Goal: Information Seeking & Learning: Check status

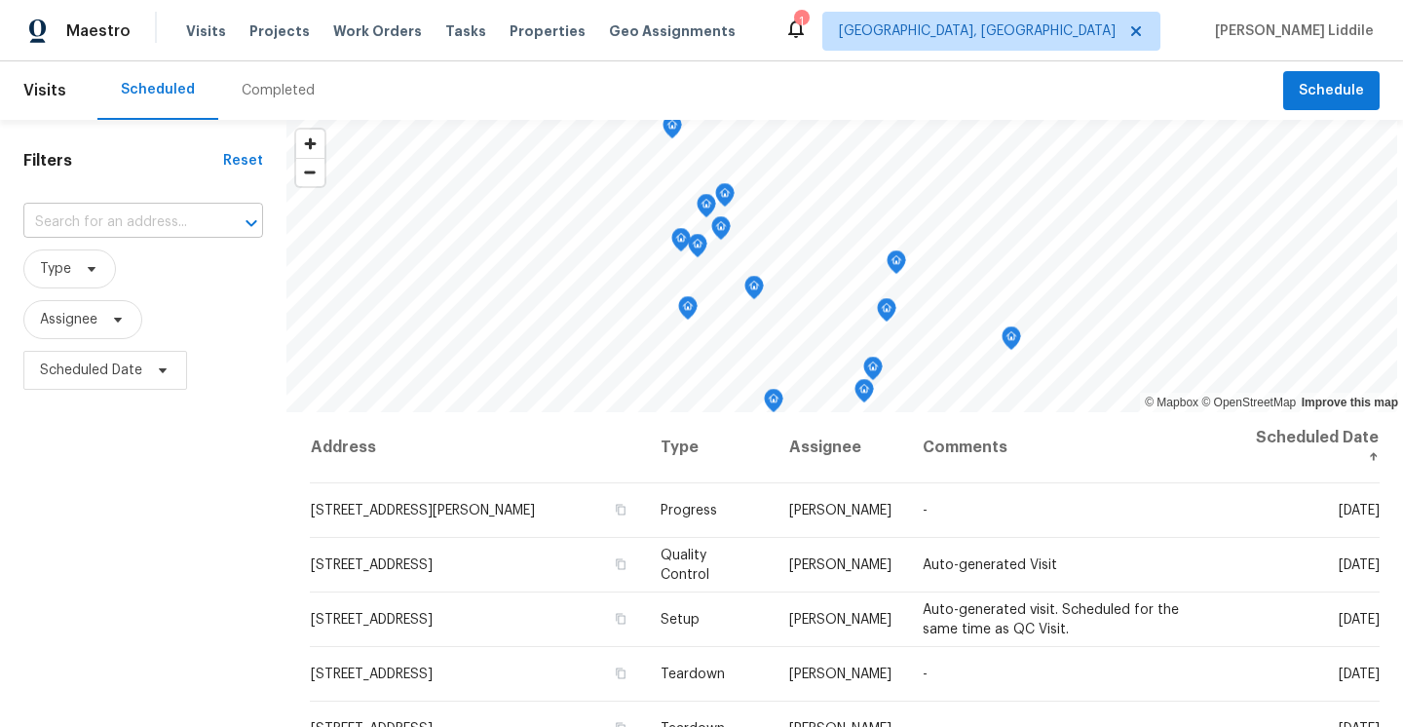
click at [167, 223] on input "text" at bounding box center [115, 222] width 185 height 30
click at [1141, 30] on icon at bounding box center [1136, 31] width 10 height 10
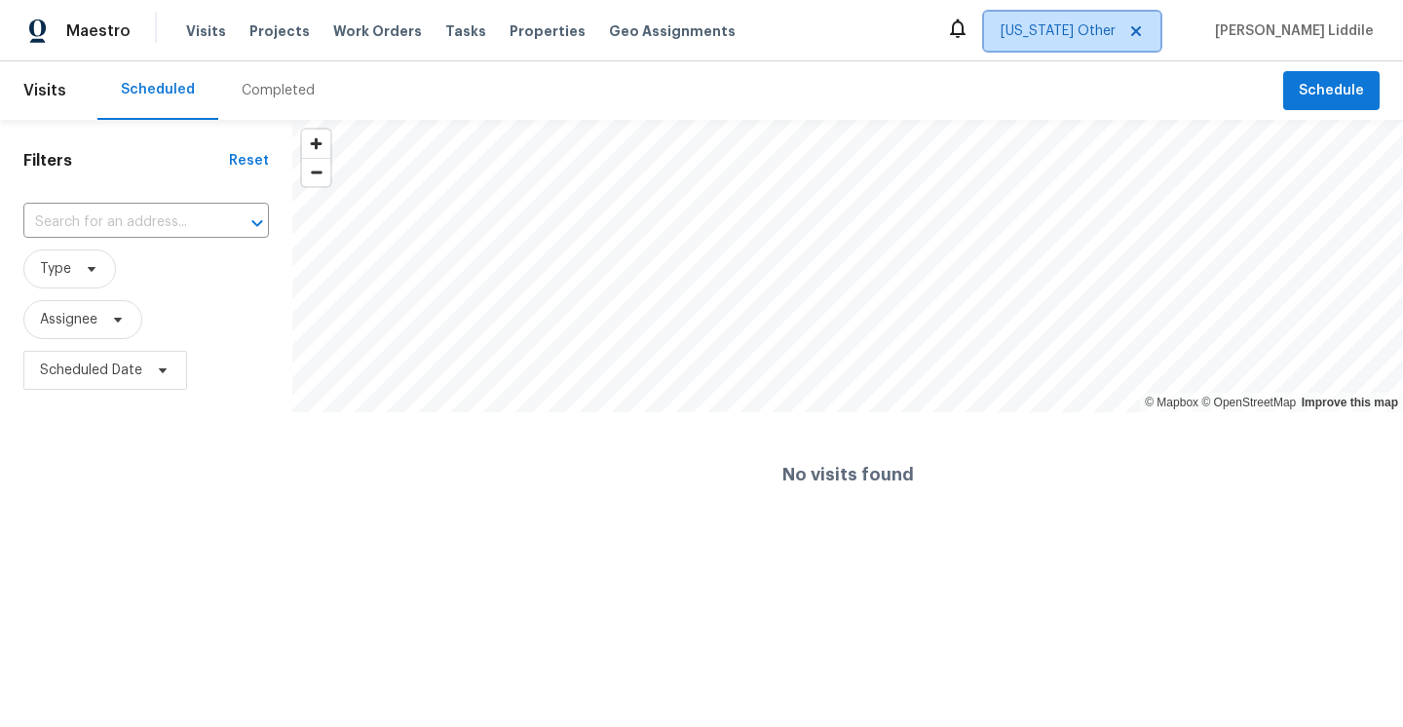
click at [1141, 31] on icon at bounding box center [1136, 31] width 10 height 10
click at [1115, 28] on span "Alabama Other" at bounding box center [1057, 30] width 115 height 19
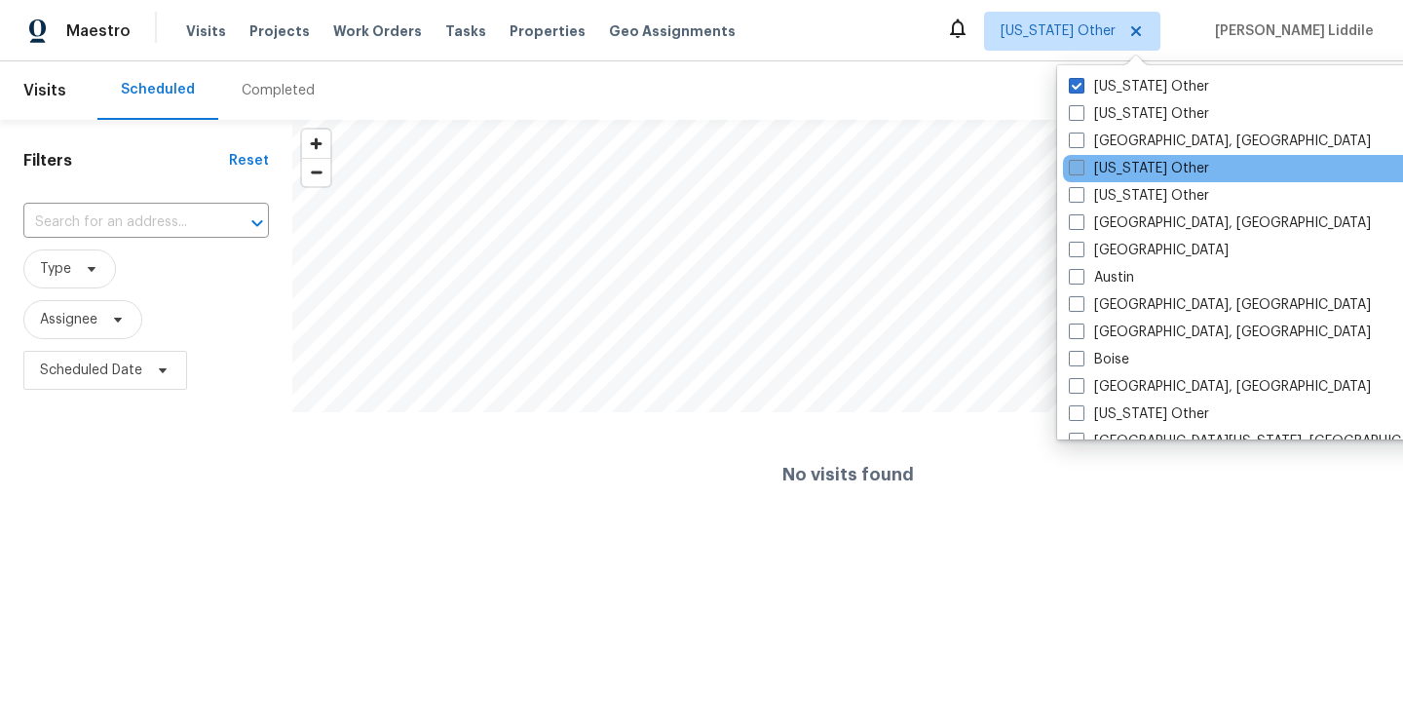
click at [1096, 165] on label "Arizona Other" at bounding box center [1138, 168] width 140 height 19
click at [1081, 165] on input "Arizona Other" at bounding box center [1074, 165] width 13 height 13
checkbox input "true"
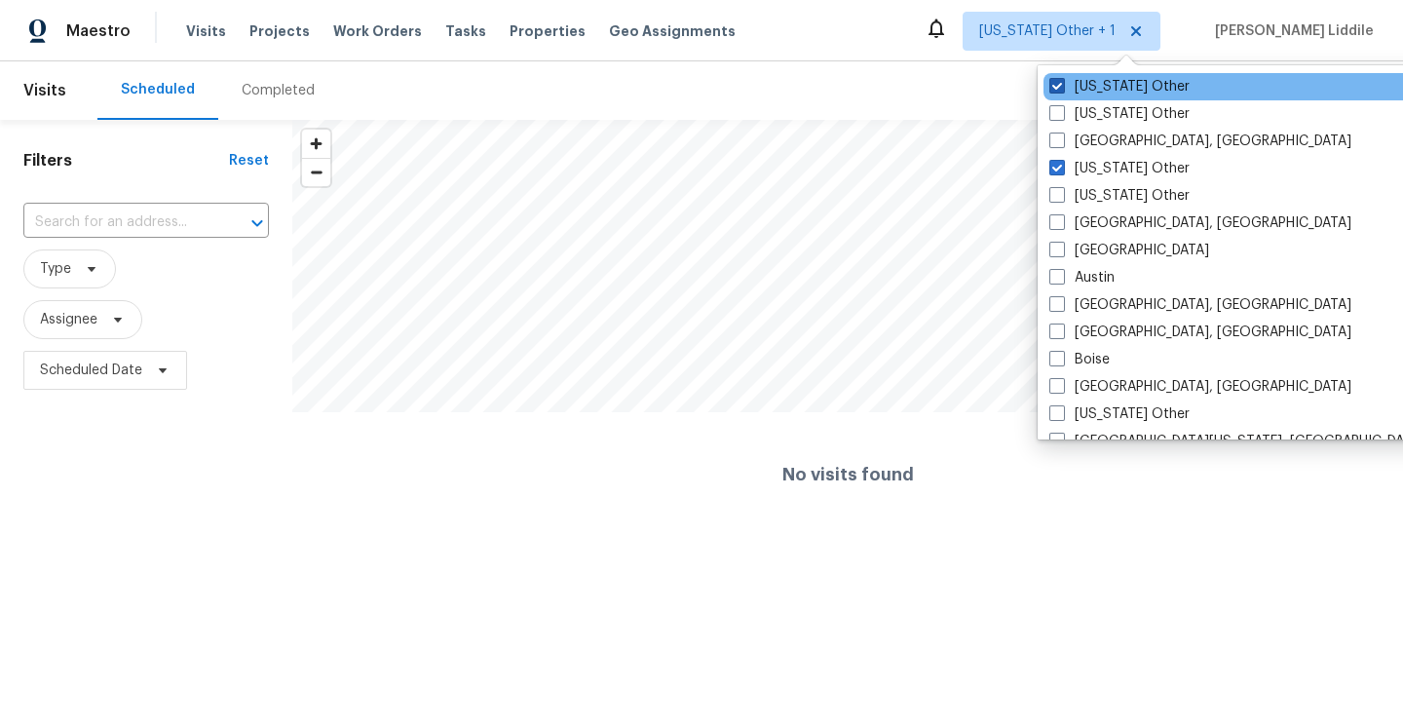
click at [1061, 82] on span at bounding box center [1057, 86] width 16 height 16
click at [1061, 82] on input "Alabama Other" at bounding box center [1055, 83] width 13 height 13
checkbox input "false"
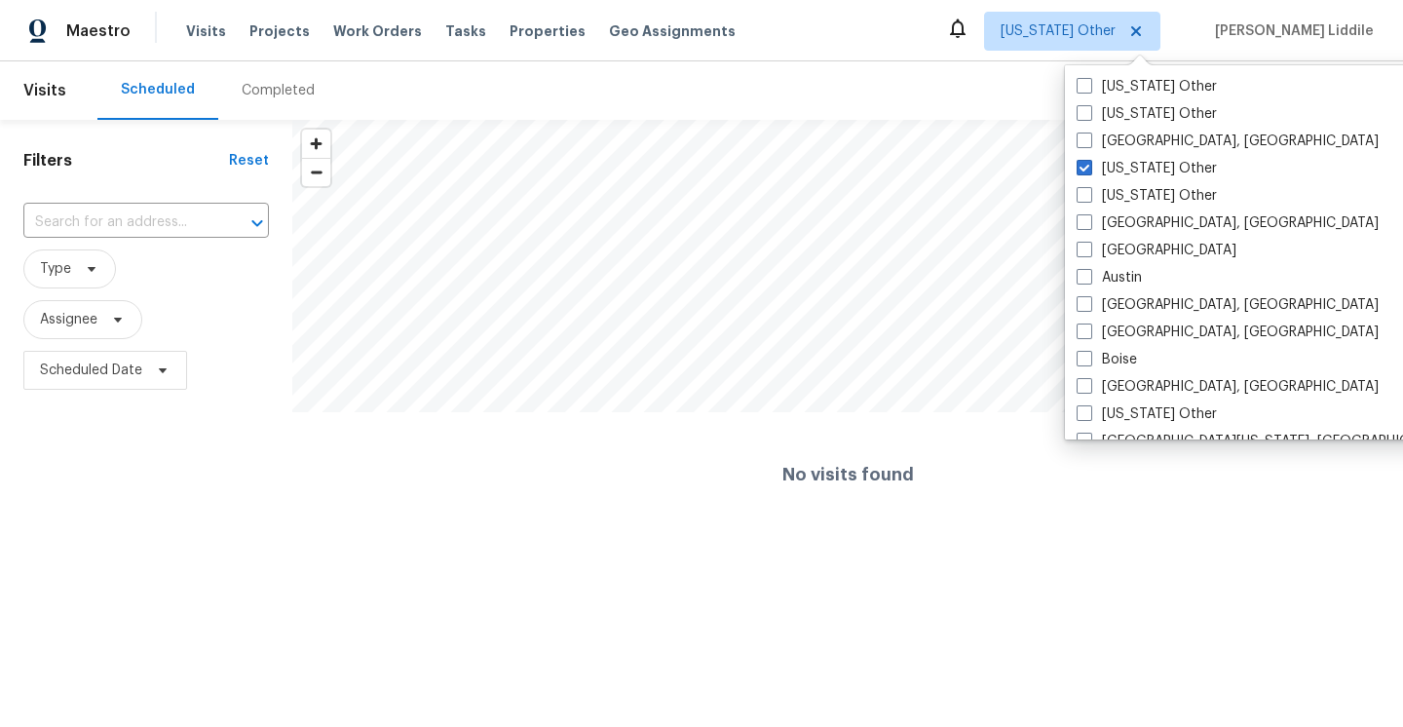
click at [948, 52] on div "Maestro Visits Projects Work Orders Tasks Properties Geo Assignments Arizona Ot…" at bounding box center [701, 30] width 1403 height 61
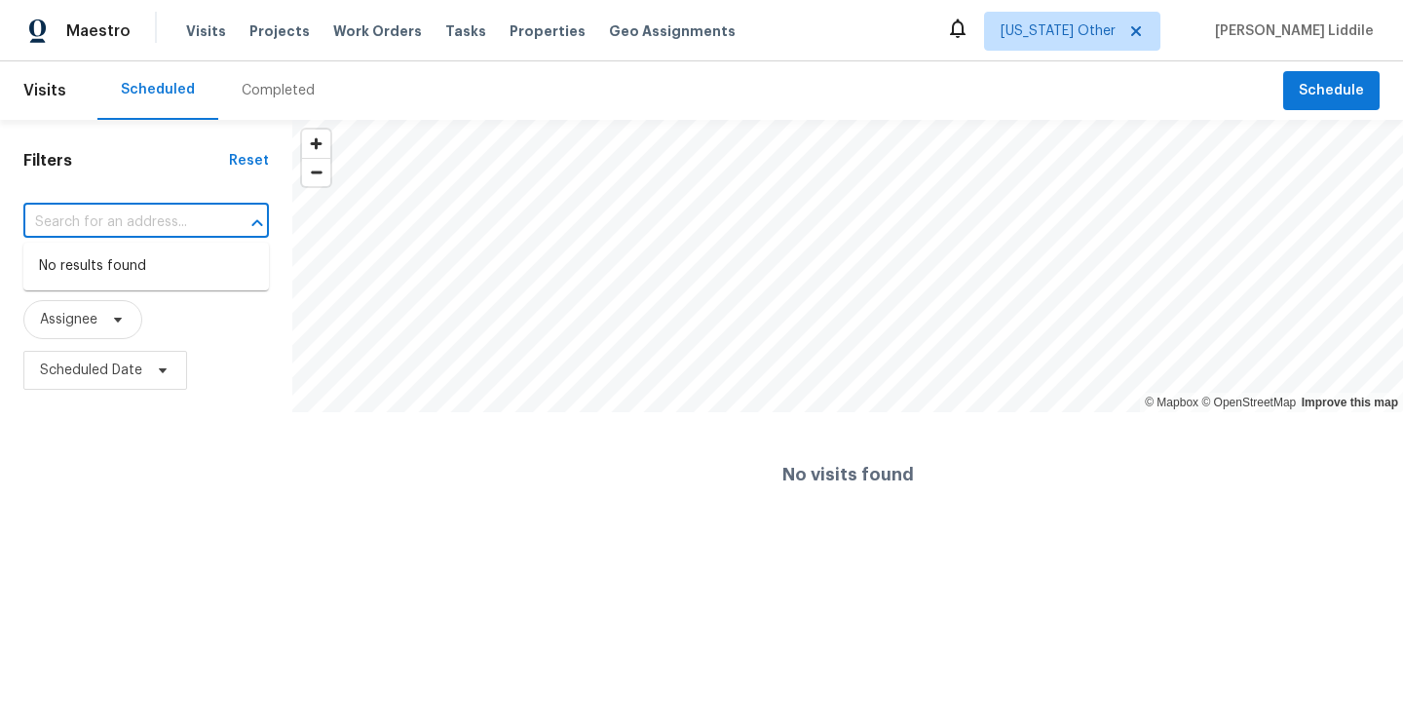
click at [191, 214] on input "text" at bounding box center [118, 222] width 191 height 30
click at [214, 228] on div "​" at bounding box center [145, 222] width 245 height 30
paste input "3359 N 128th Ave, Avondale, AZ 85392"
type input "3359 N 128th Ave, Avondale, AZ 85392"
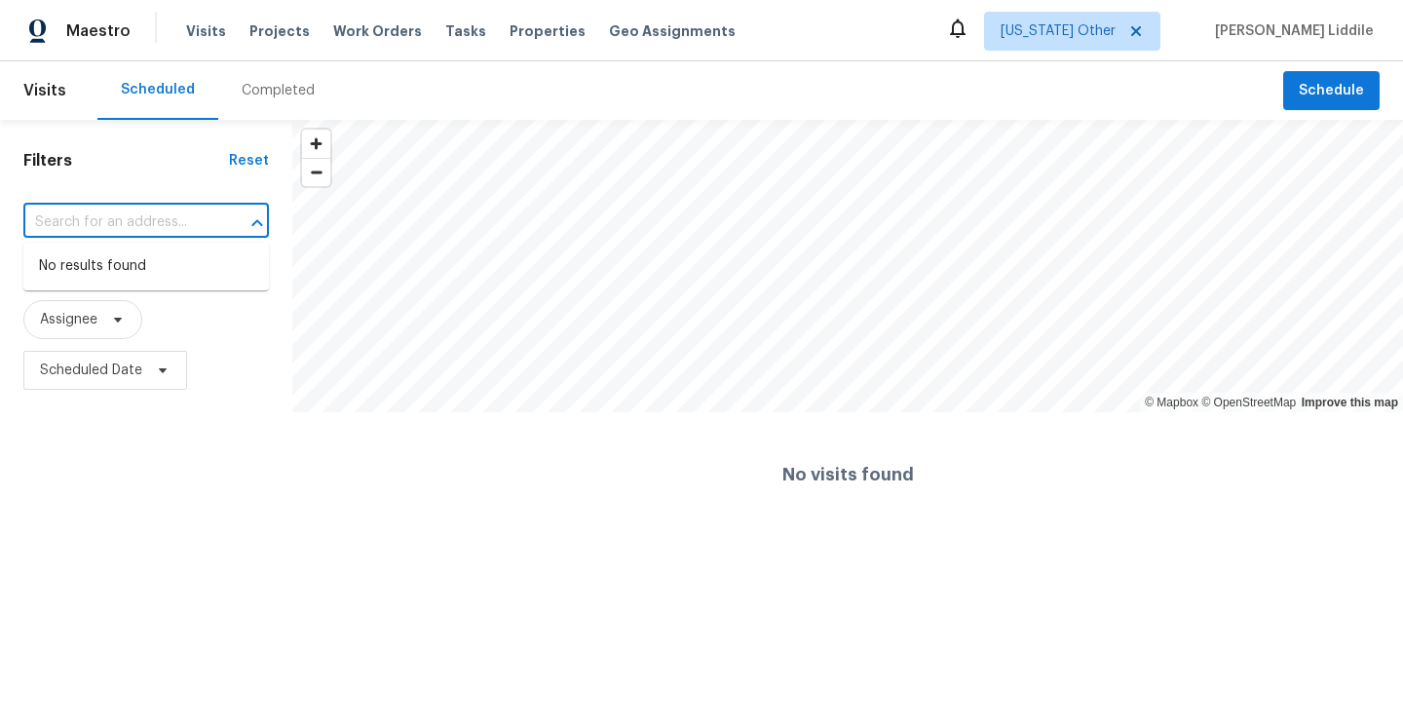
click at [47, 90] on span "Visits" at bounding box center [44, 90] width 43 height 43
click at [250, 86] on div "Completed" at bounding box center [278, 90] width 73 height 19
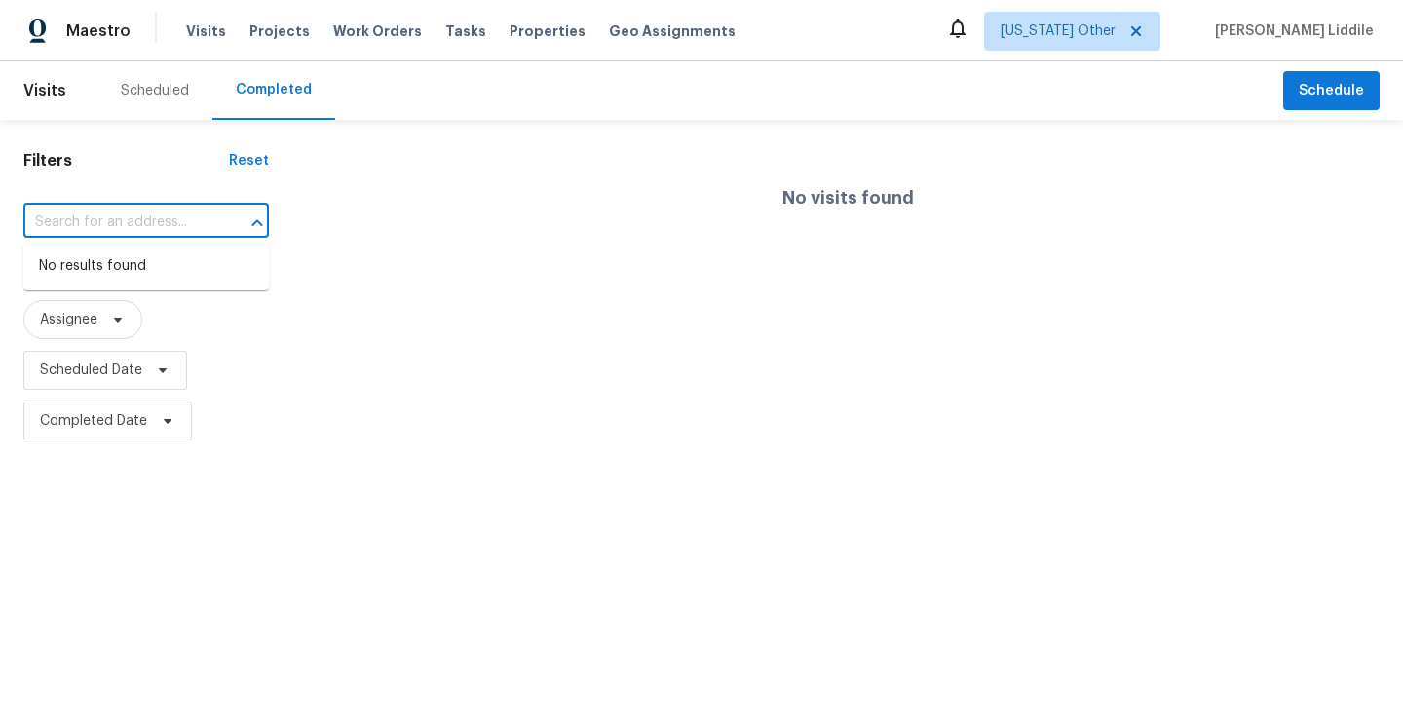
click at [127, 231] on input "text" at bounding box center [118, 222] width 191 height 30
paste input "3359 N 128th Ave, Avondale, AZ 85392"
drag, startPoint x: 216, startPoint y: 222, endPoint x: 86, endPoint y: 231, distance: 130.8
click at [86, 231] on div "3359 N 128th Ave, Avondale, AZ 85392 ​" at bounding box center [145, 222] width 245 height 30
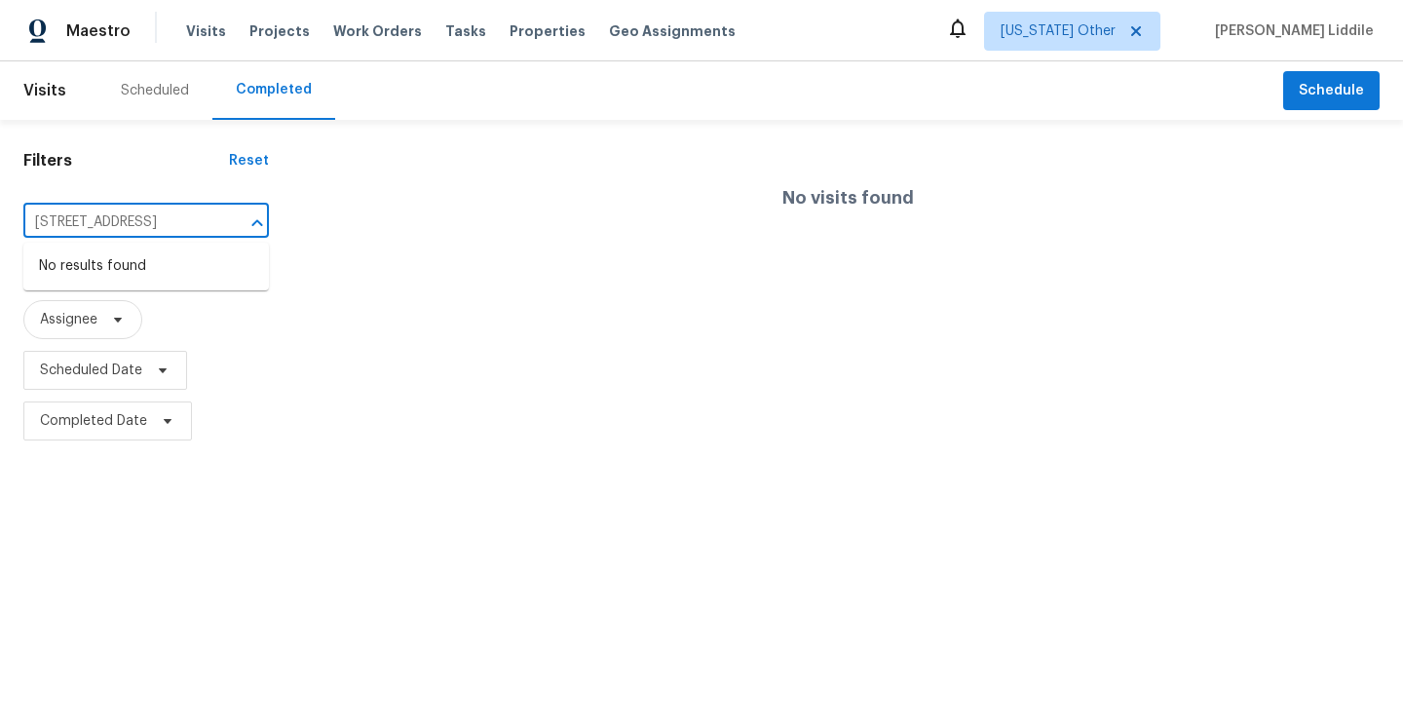
drag, startPoint x: 78, startPoint y: 222, endPoint x: 269, endPoint y: 231, distance: 191.1
click at [269, 231] on div "Filters Reset 3359 N 128th Ave, Avondale, AZ 85392 ​ Type Assignee Scheduled Da…" at bounding box center [146, 283] width 292 height 326
type input "[STREET_ADDRESS]"
click at [46, 91] on span "Visits" at bounding box center [44, 90] width 43 height 43
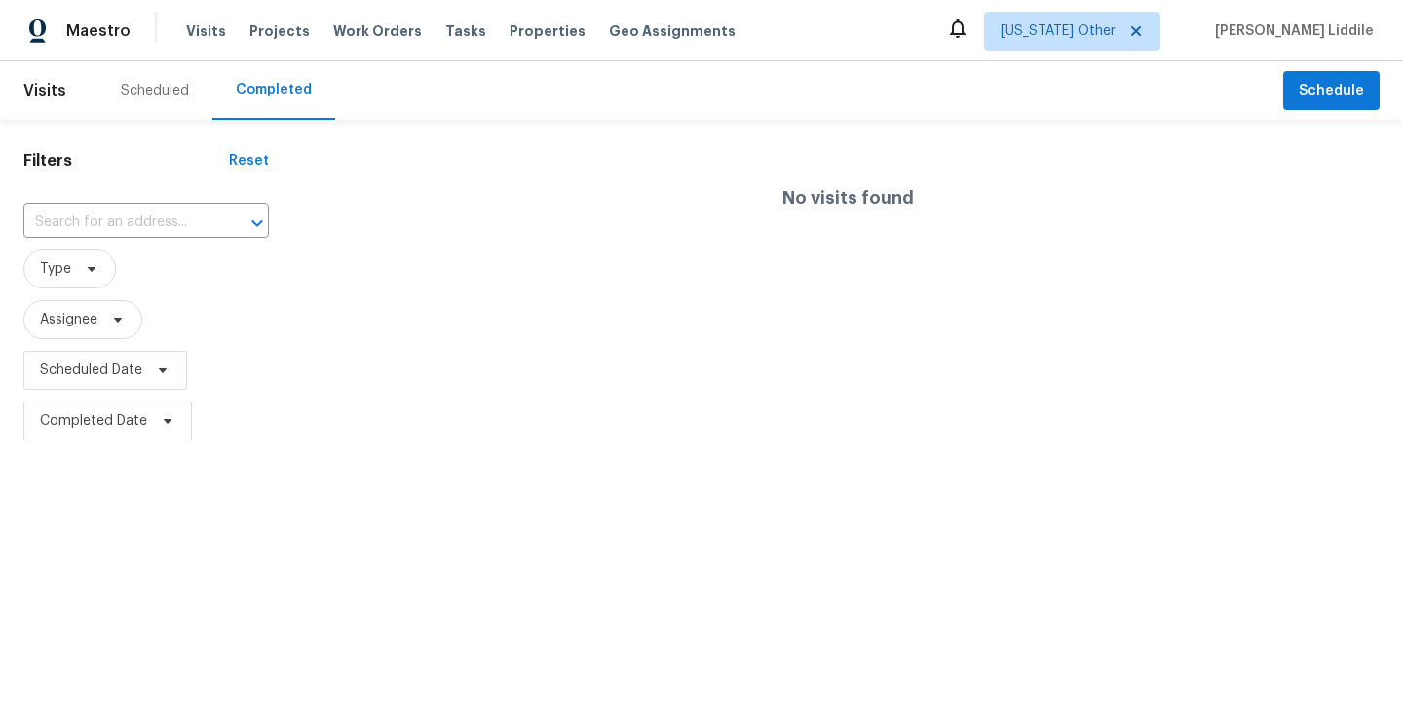
click at [261, 91] on div "Completed" at bounding box center [274, 89] width 76 height 19
click at [167, 224] on input "text" at bounding box center [118, 222] width 191 height 30
paste input "3359 N 128th Ave, Avondale, AZ 85392"
type input "3359 N 128th Ave, Avondale, AZ 85392"
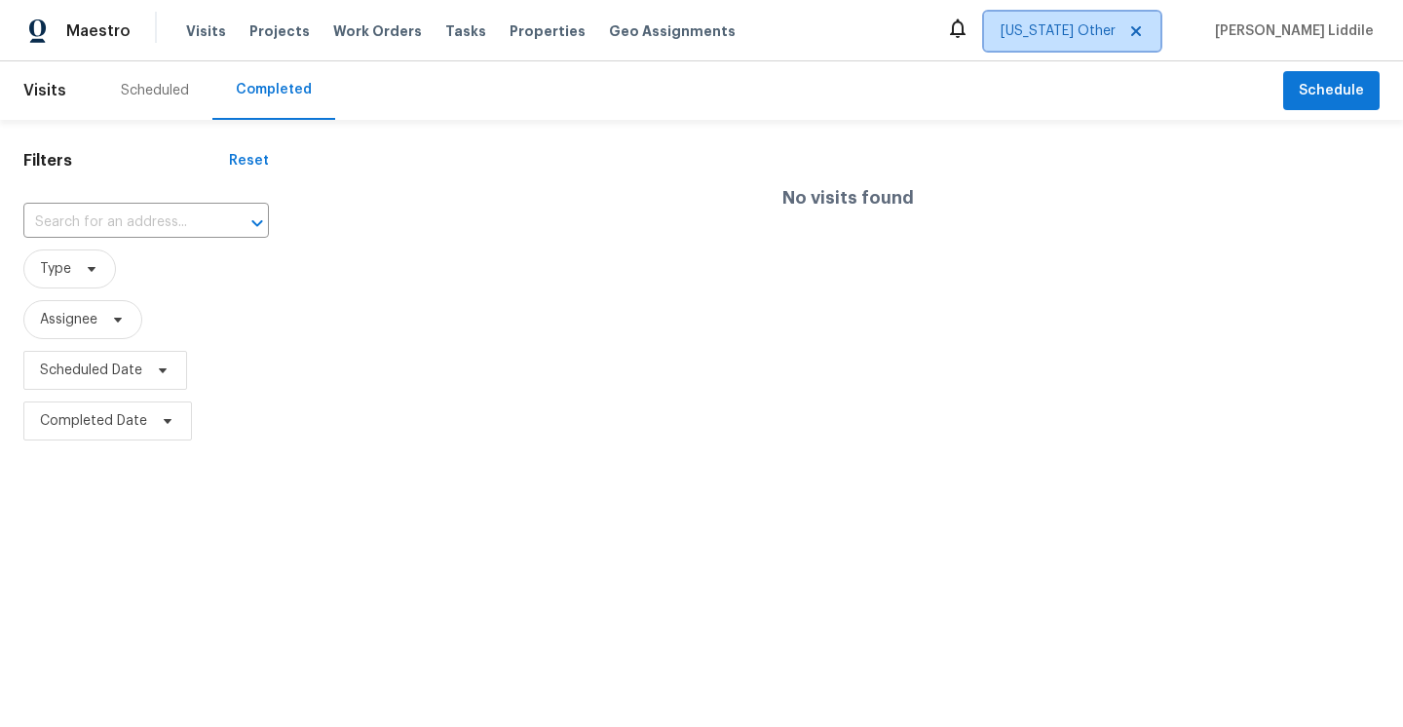
click at [1143, 31] on icon at bounding box center [1136, 31] width 16 height 16
click at [1115, 31] on span "Alabama Other" at bounding box center [1057, 30] width 115 height 19
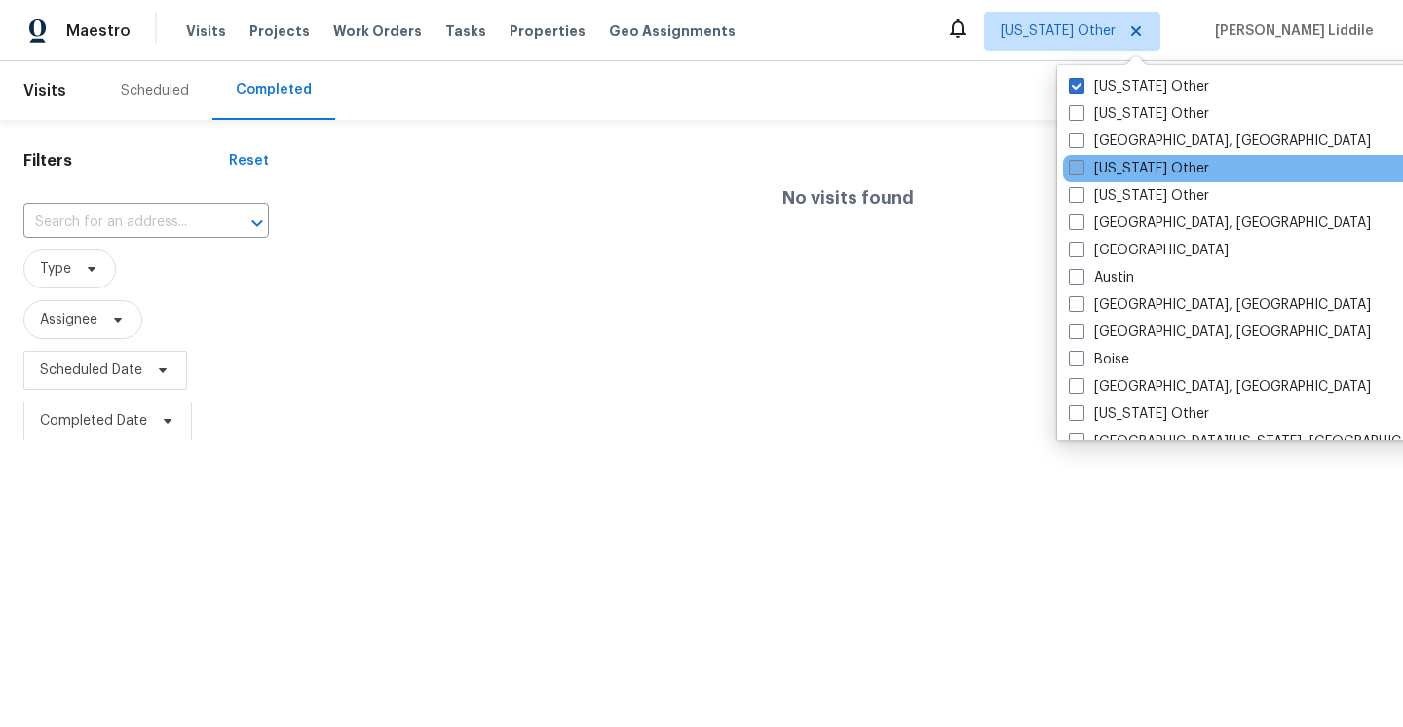
click at [1074, 169] on span at bounding box center [1076, 168] width 16 height 16
click at [1074, 169] on input "Arizona Other" at bounding box center [1074, 165] width 13 height 13
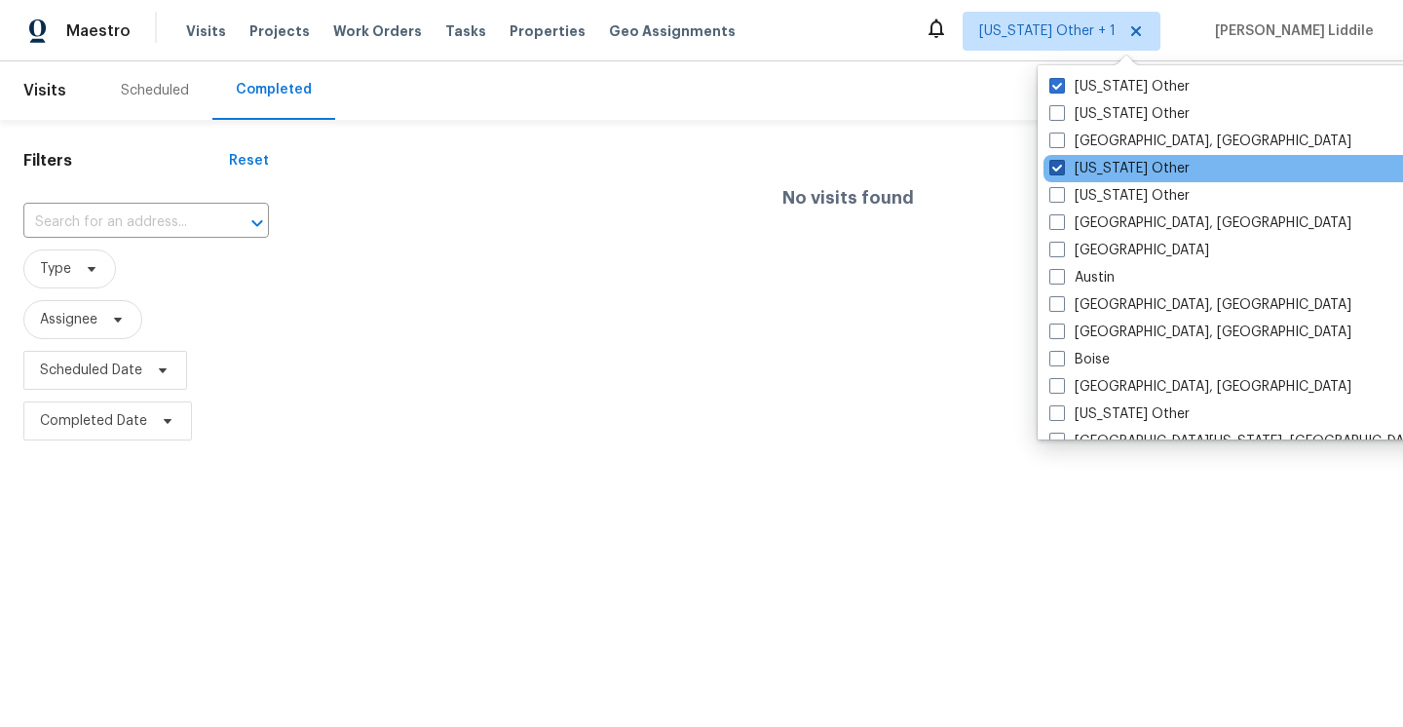
click at [1074, 169] on label "Arizona Other" at bounding box center [1119, 168] width 140 height 19
click at [1062, 169] on input "Arizona Other" at bounding box center [1055, 165] width 13 height 13
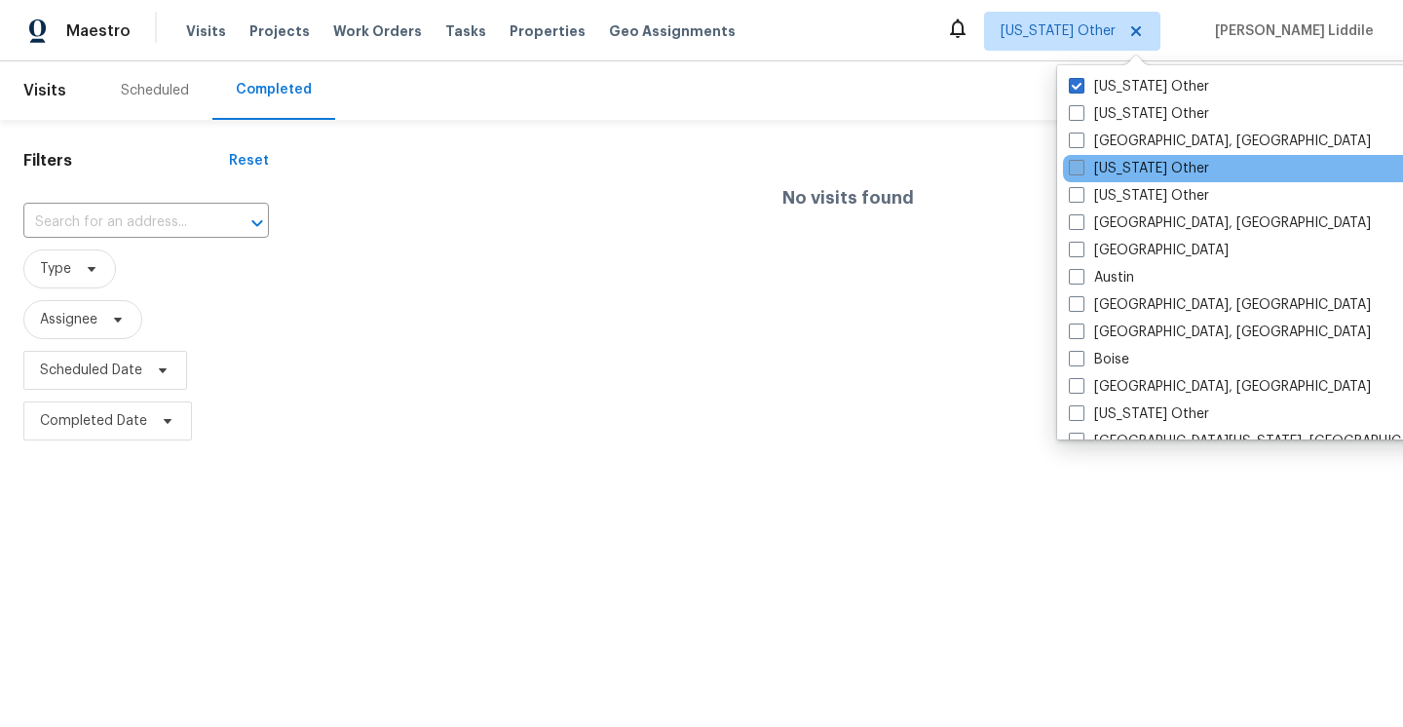
click at [1069, 170] on span at bounding box center [1076, 168] width 16 height 16
click at [1069, 170] on input "Arizona Other" at bounding box center [1074, 165] width 13 height 13
checkbox input "true"
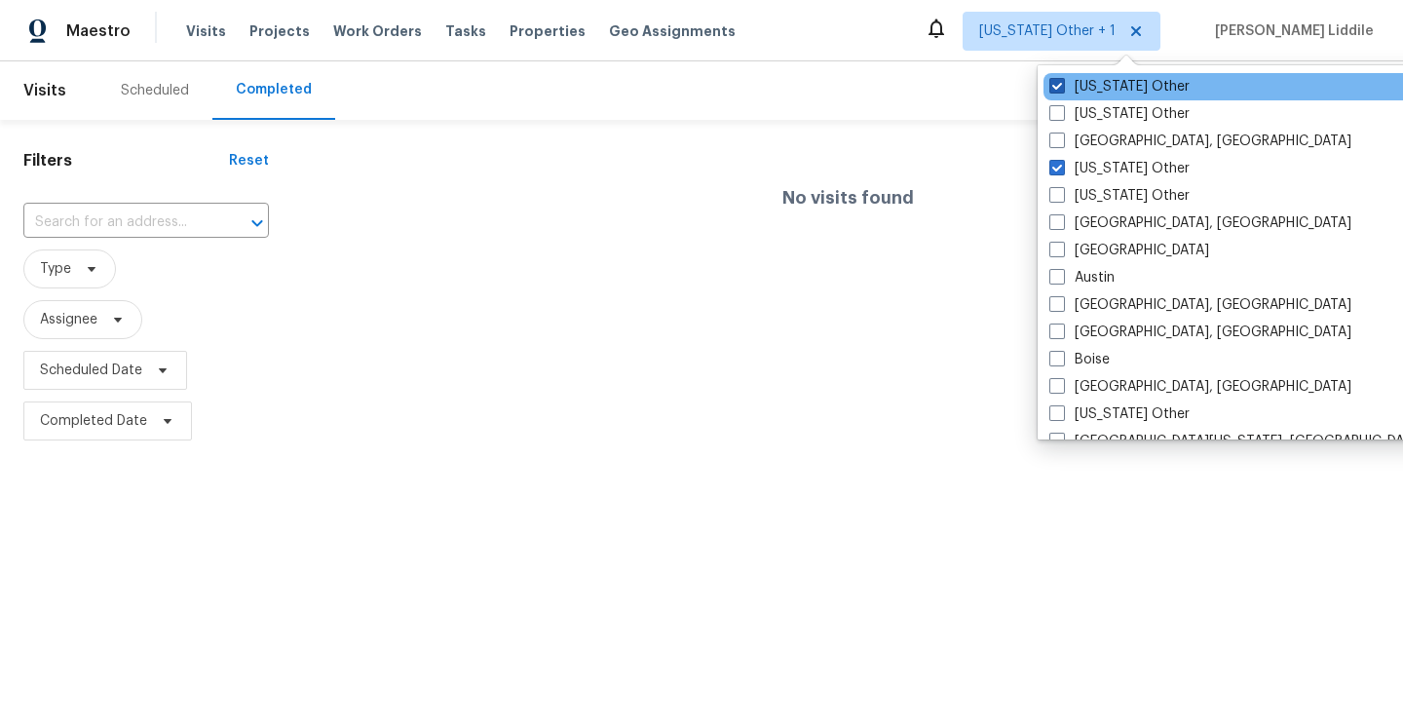
click at [1064, 90] on span at bounding box center [1057, 86] width 16 height 16
click at [1062, 90] on input "Alabama Other" at bounding box center [1055, 83] width 13 height 13
checkbox input "false"
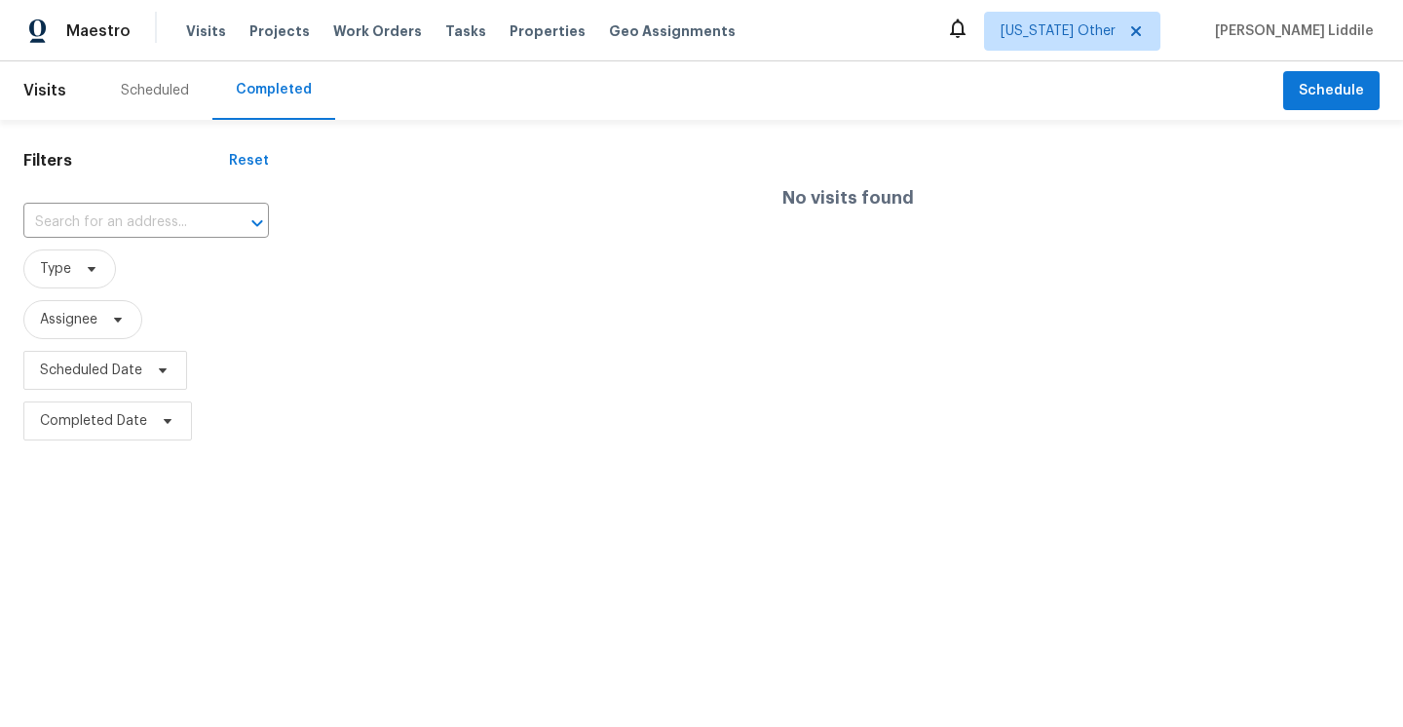
click at [947, 241] on div "No visits found" at bounding box center [847, 197] width 1110 height 125
click at [376, 37] on span "Work Orders" at bounding box center [377, 30] width 89 height 19
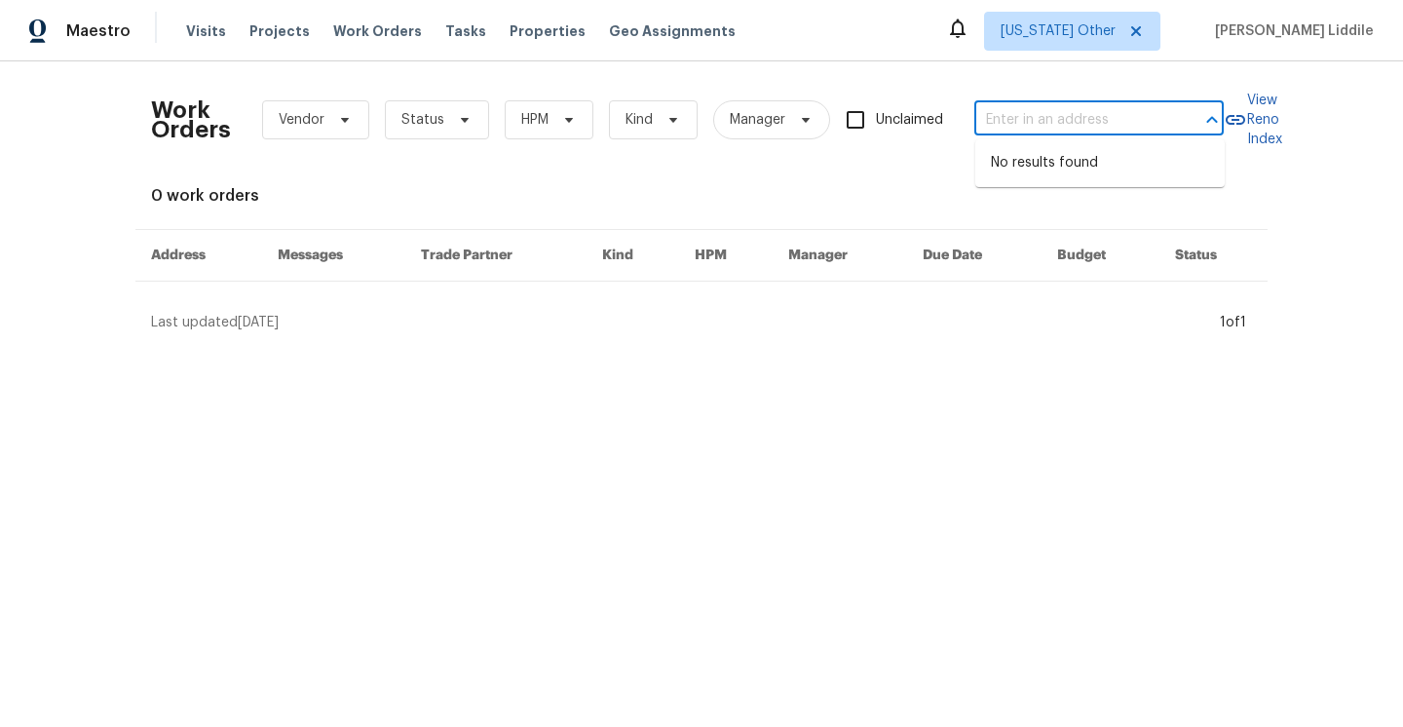
click at [1123, 128] on input "text" at bounding box center [1071, 120] width 195 height 30
paste input "3359 N 128th Ave, Avondale, AZ 85392"
drag, startPoint x: 1044, startPoint y: 123, endPoint x: 1289, endPoint y: 126, distance: 244.5
click at [1289, 126] on div "Work Orders Vendor Status HPM Kind Manager Unclaimed 3359 N 128th Ave, Avondale…" at bounding box center [701, 204] width 1403 height 286
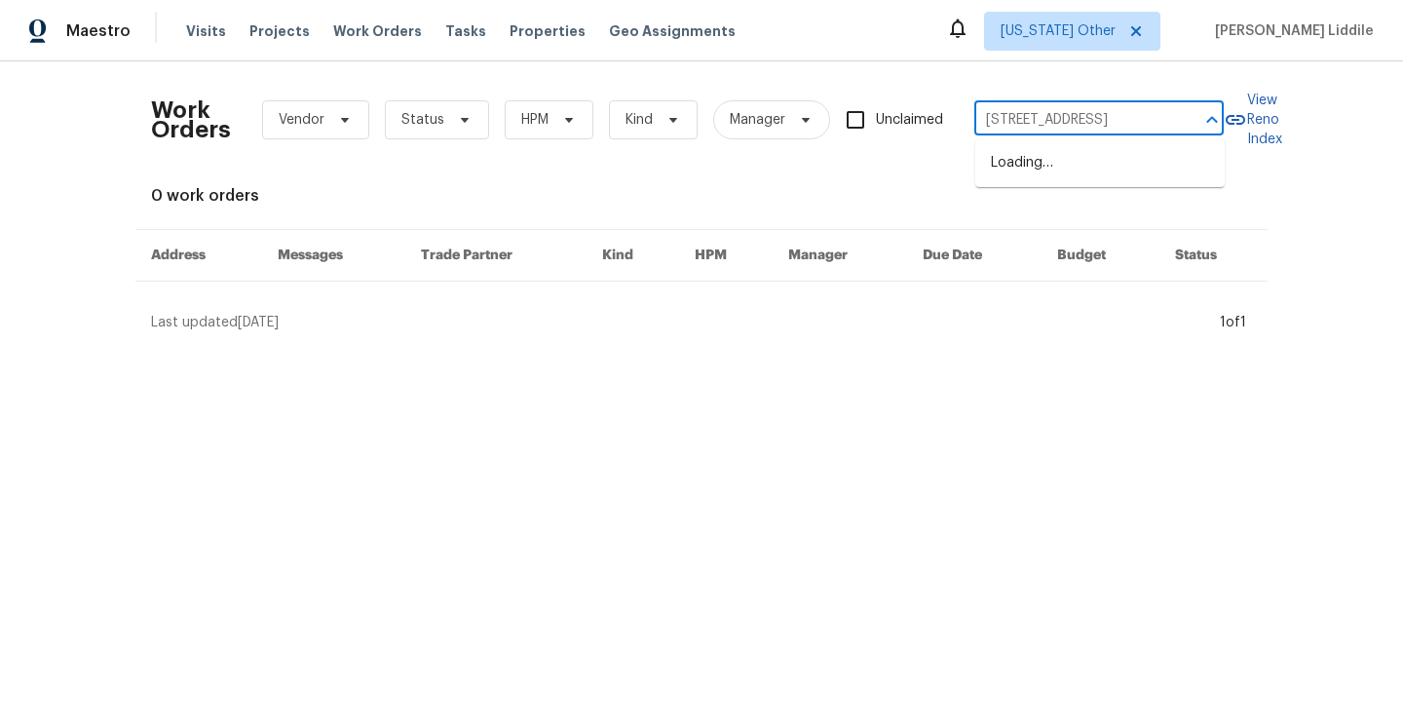
scroll to position [0, 0]
type input "3359 N 128th"
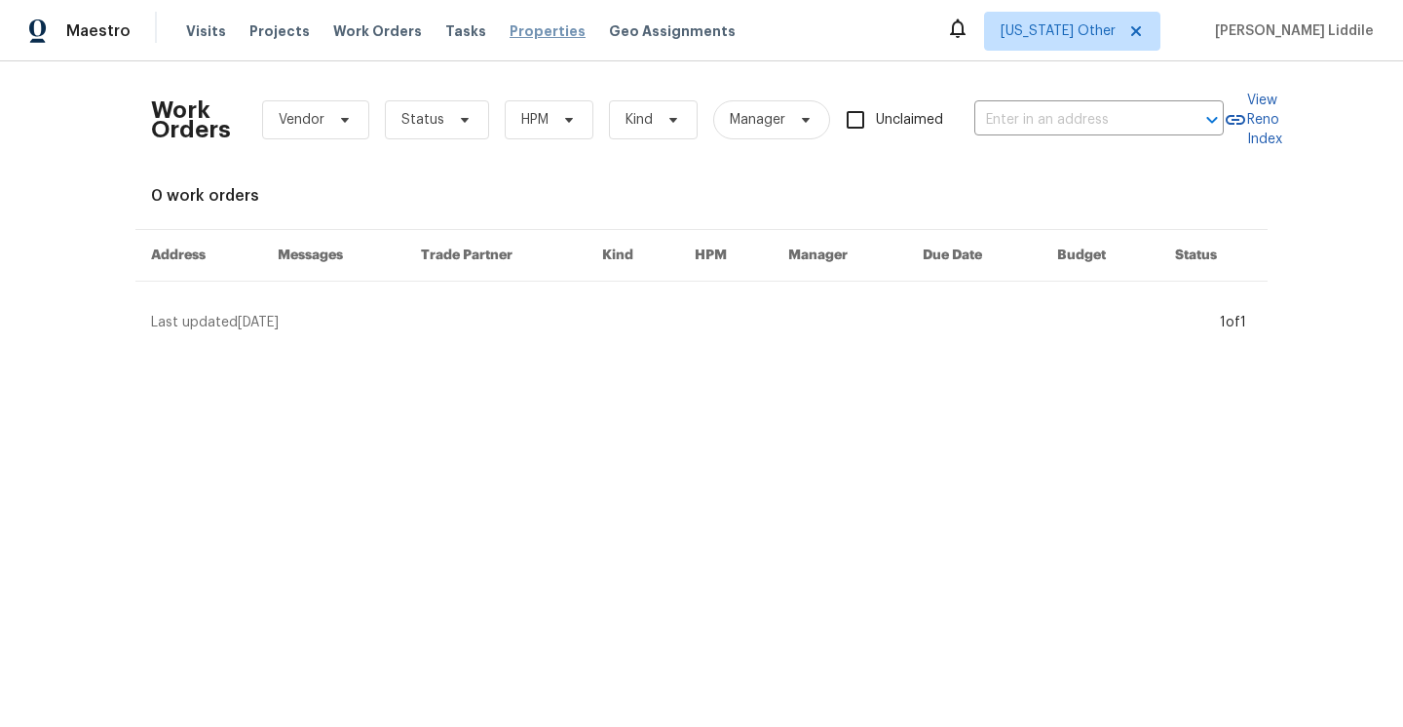
click at [509, 31] on span "Properties" at bounding box center [547, 30] width 76 height 19
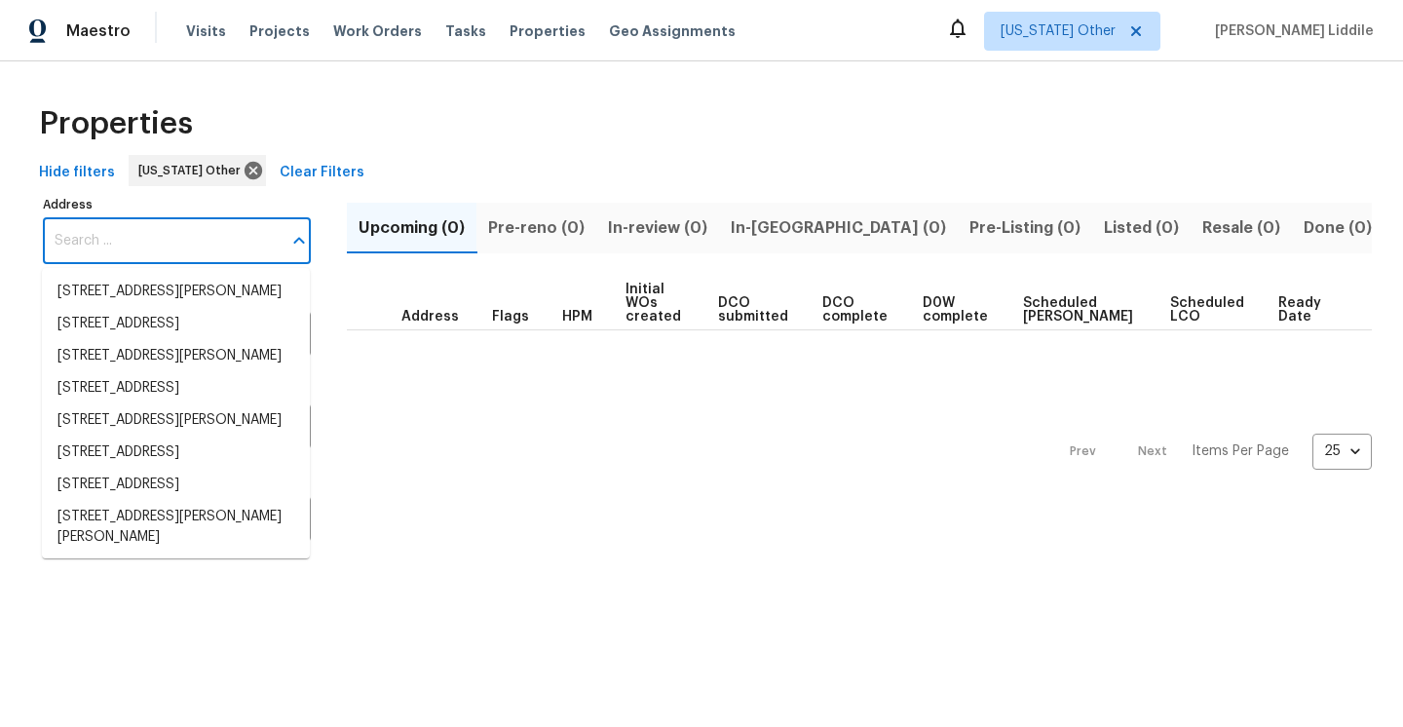
click at [225, 239] on input "Address" at bounding box center [162, 241] width 239 height 46
paste input "3359 N 128th Ave, Avondale, AZ 85392"
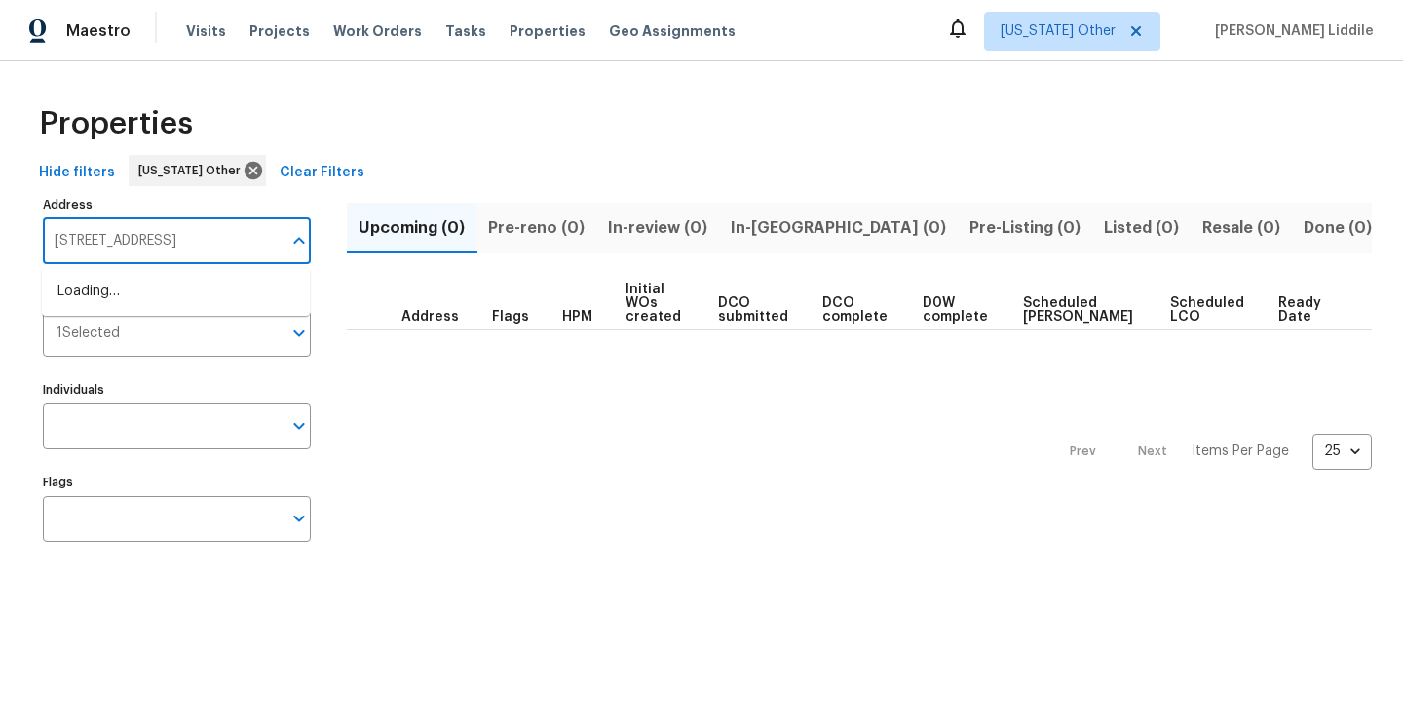
scroll to position [0, 19]
type input "3359 N 128th Ave, Avondale, AZ 85392"
click at [293, 179] on span "Clear Filters" at bounding box center [322, 173] width 85 height 24
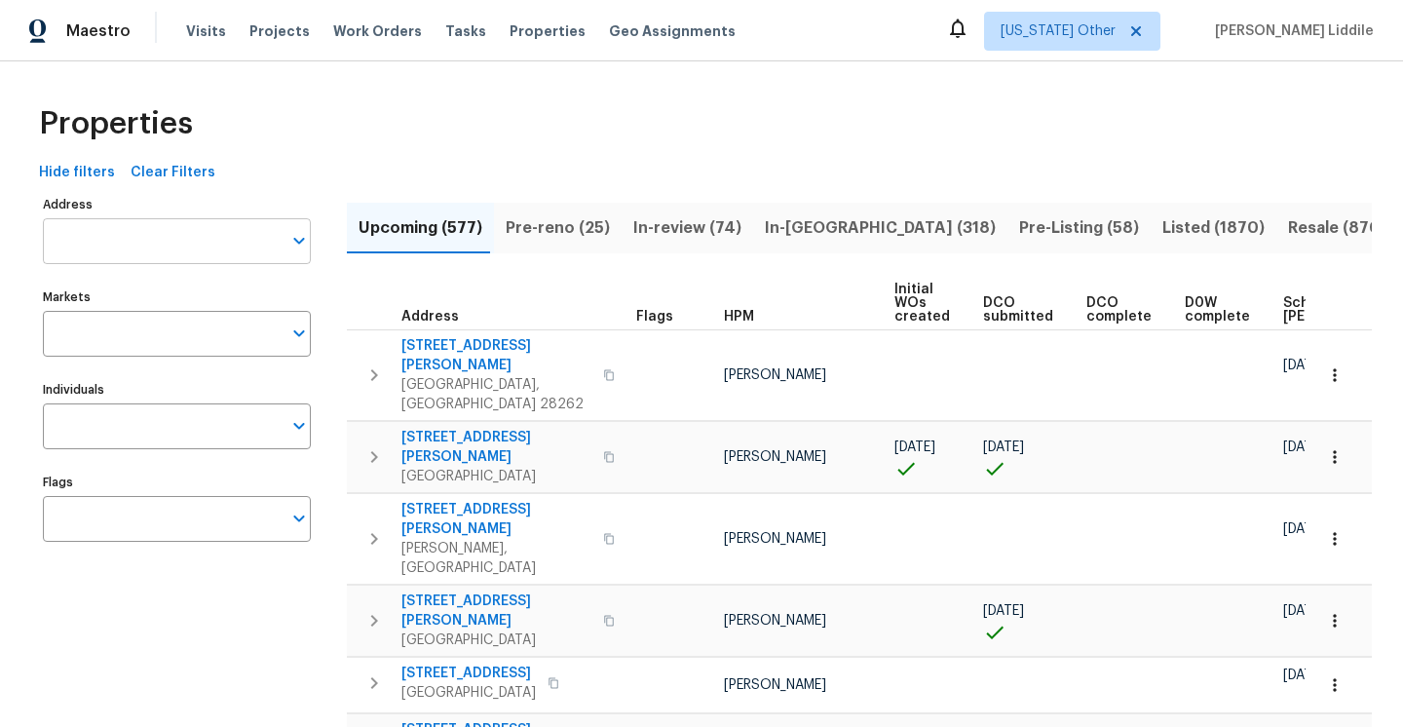
click at [224, 244] on input "Address" at bounding box center [162, 241] width 239 height 46
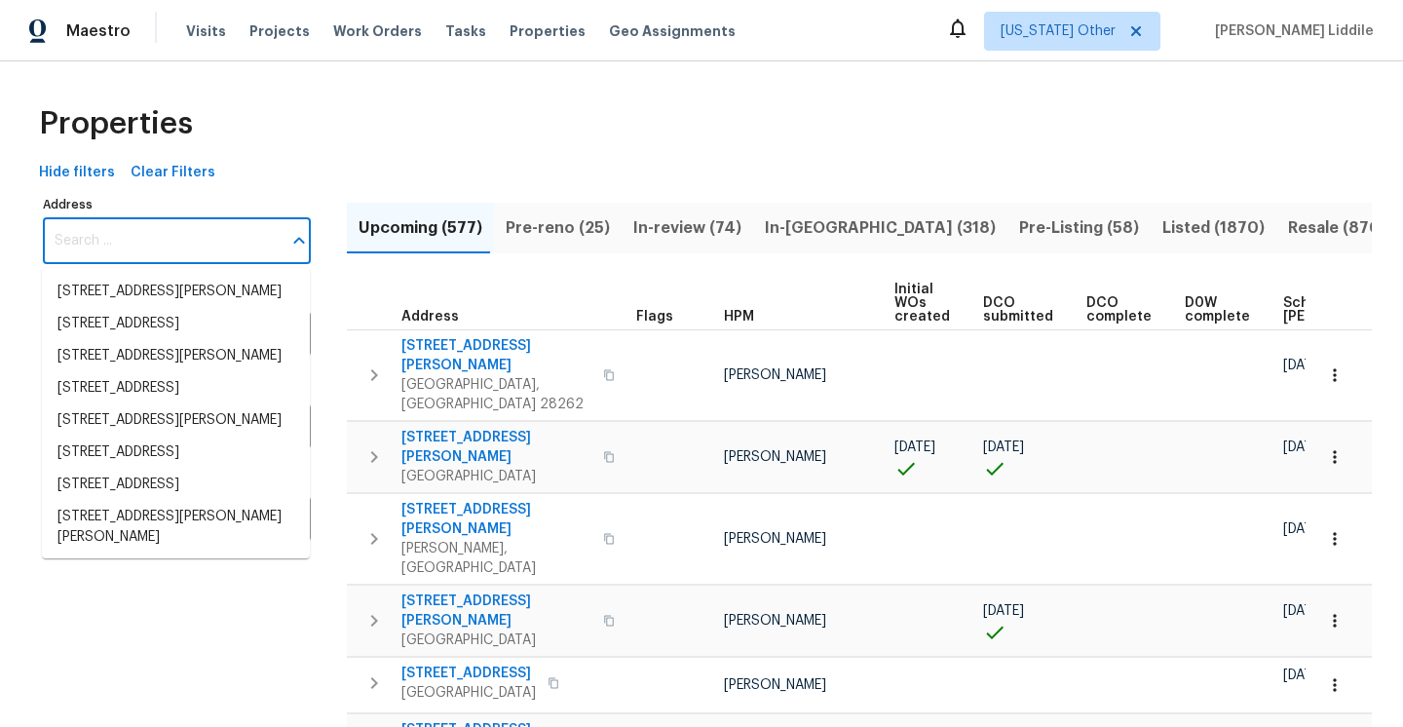
paste input "3359 N 128th Ave, Avondale, AZ 85392"
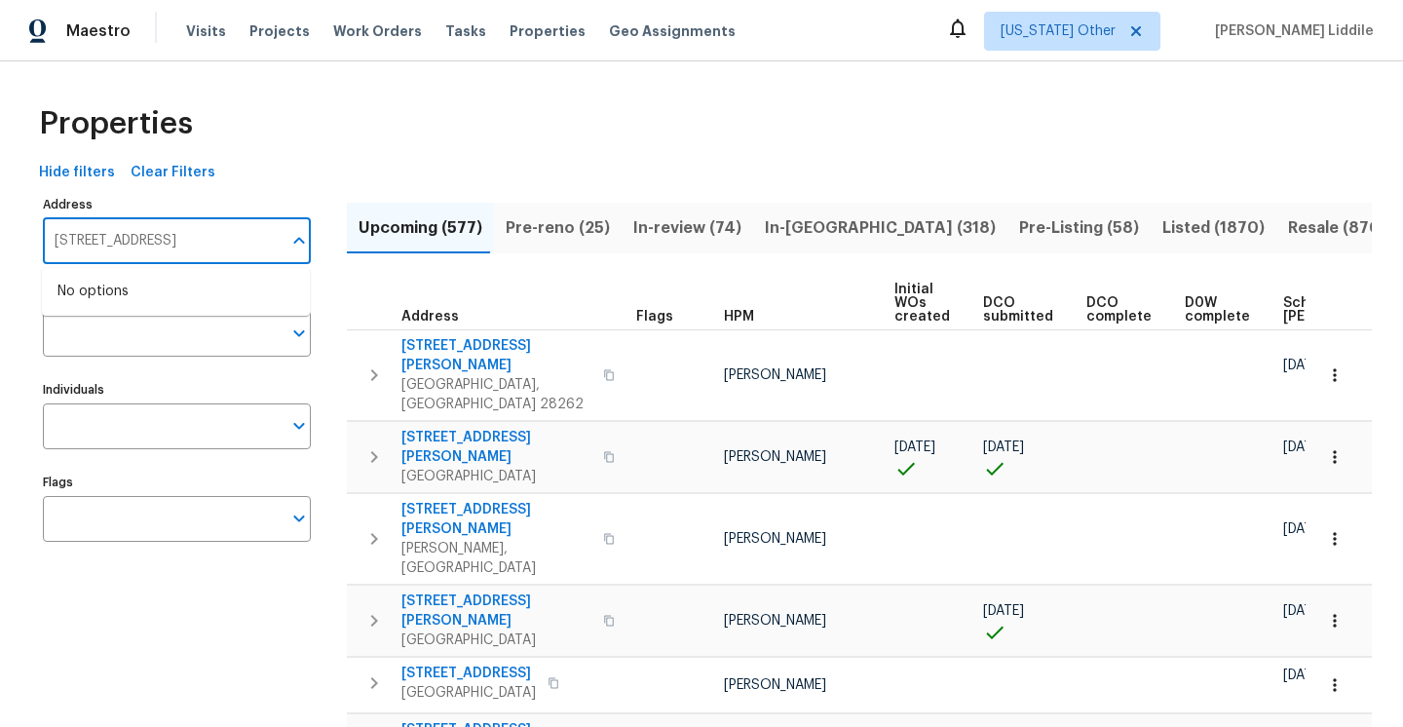
scroll to position [0, 19]
drag, startPoint x: 154, startPoint y: 240, endPoint x: 319, endPoint y: 269, distance: 168.1
type input "3359 N"
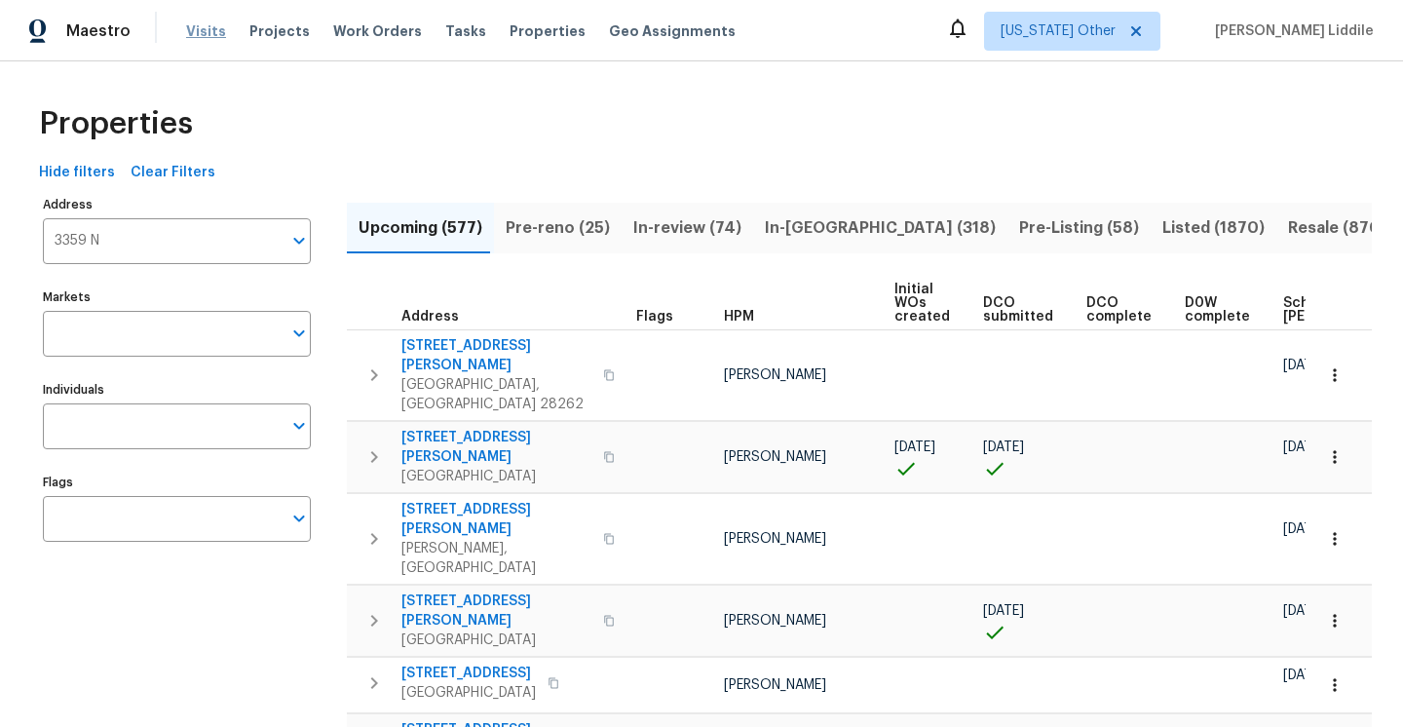
click at [204, 32] on span "Visits" at bounding box center [206, 30] width 40 height 19
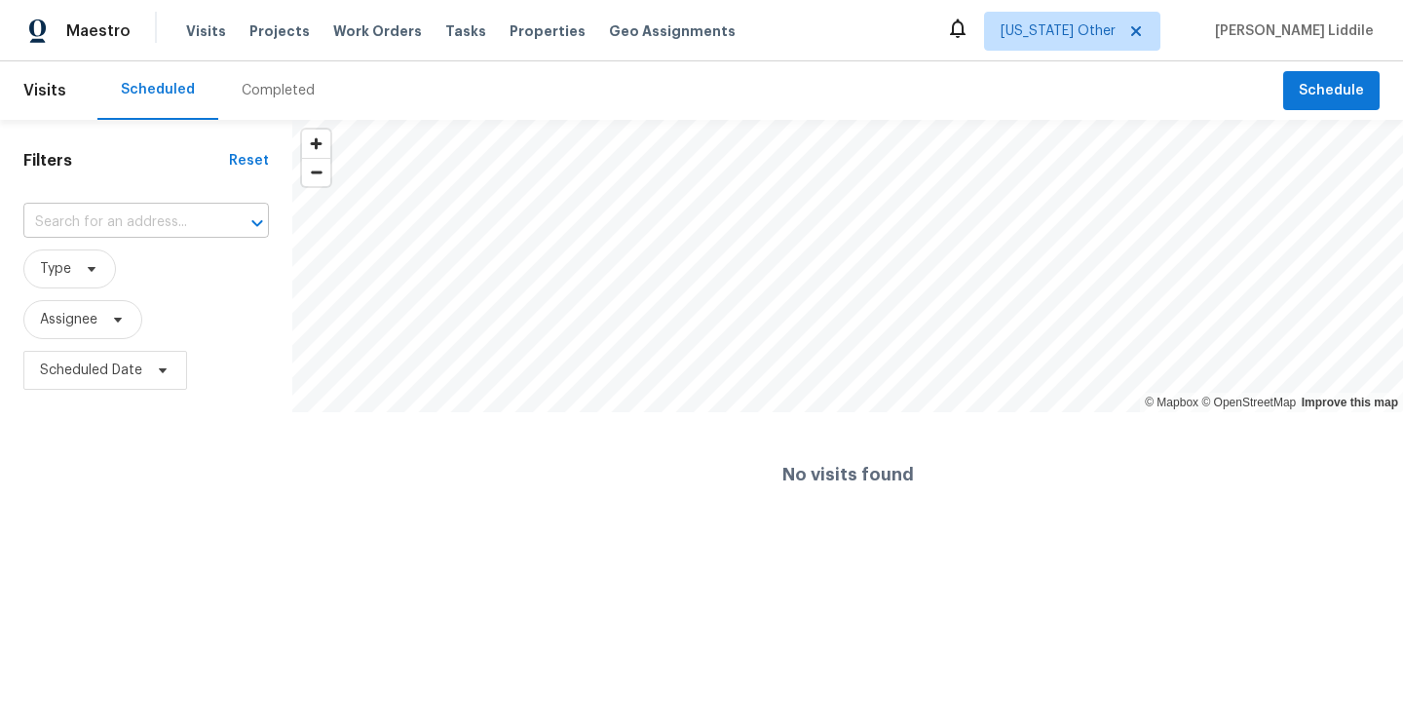
click at [139, 229] on input "text" at bounding box center [118, 222] width 191 height 30
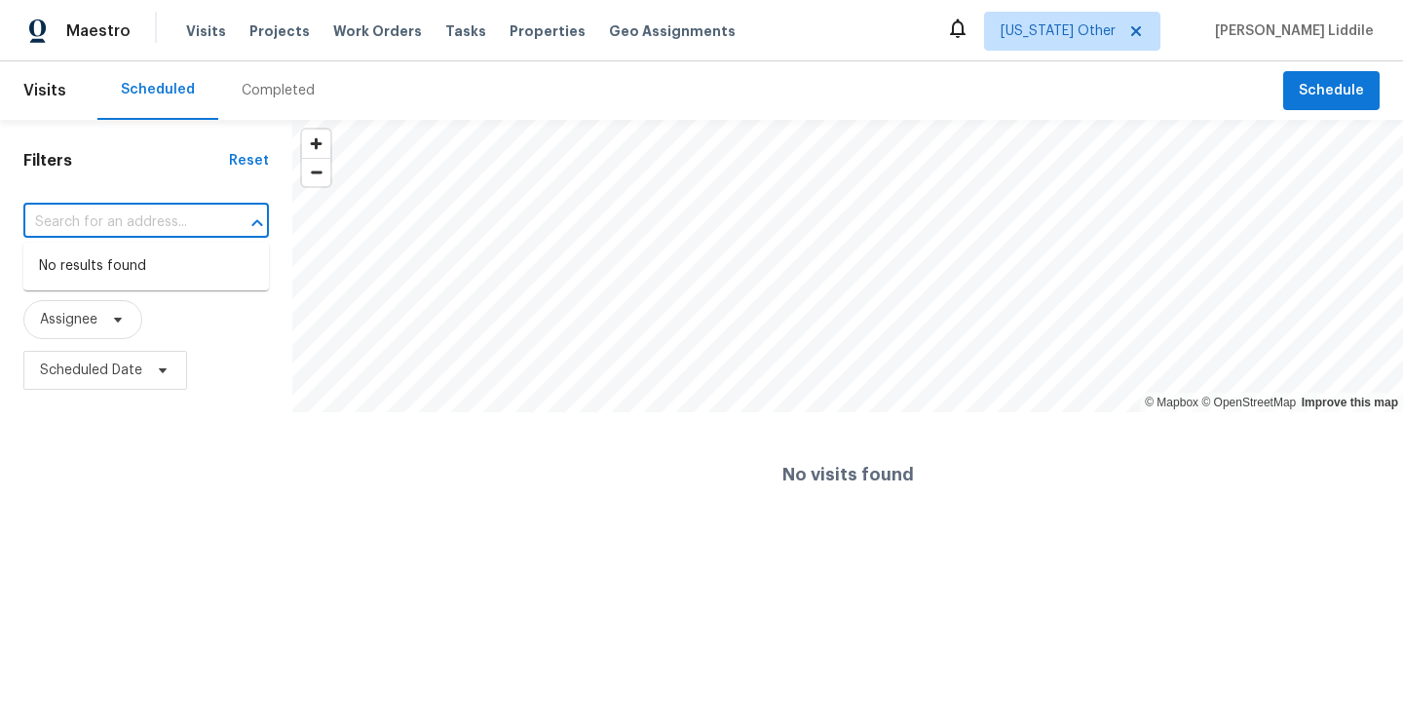
paste input "3359 N 128th Ave, Avondale, AZ 85392"
type input "3359 N 128th Ave, Avondale, AZ 85392"
click at [269, 90] on div "Completed" at bounding box center [278, 90] width 73 height 19
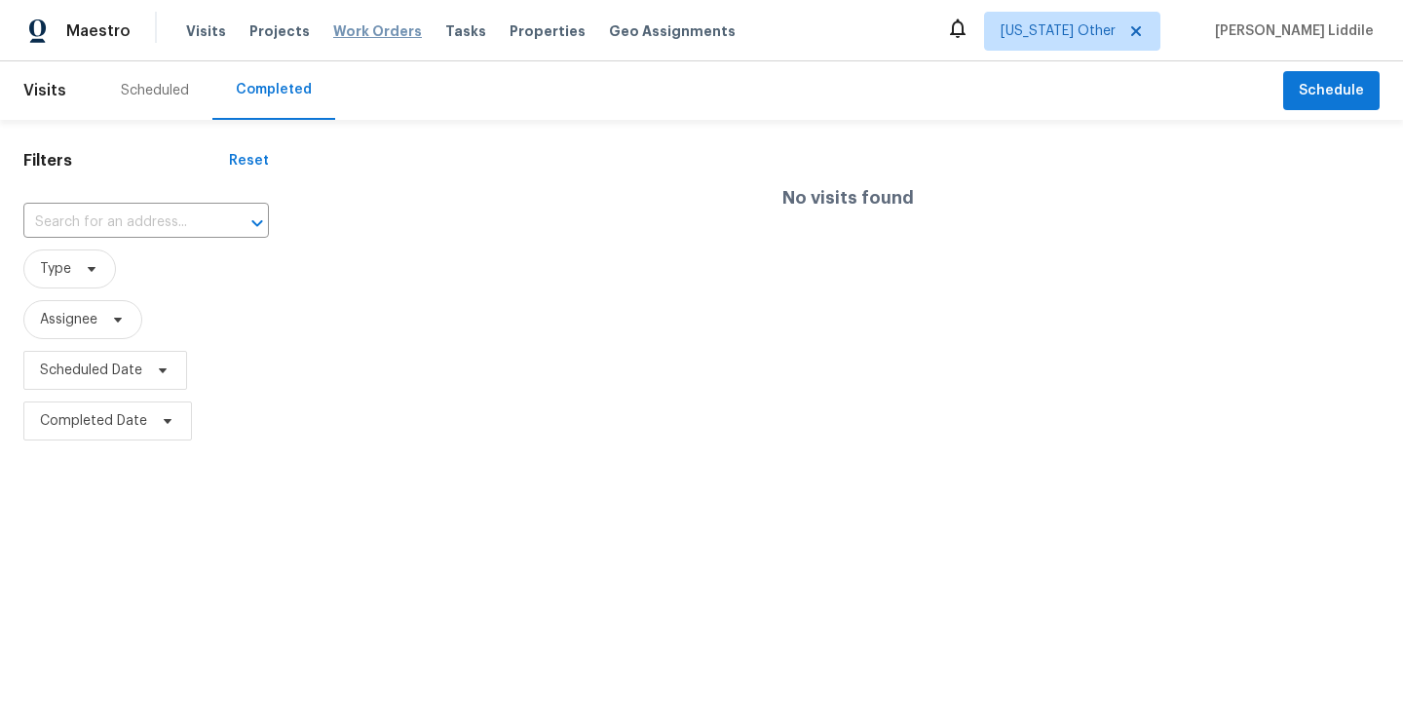
click at [339, 32] on span "Work Orders" at bounding box center [377, 30] width 89 height 19
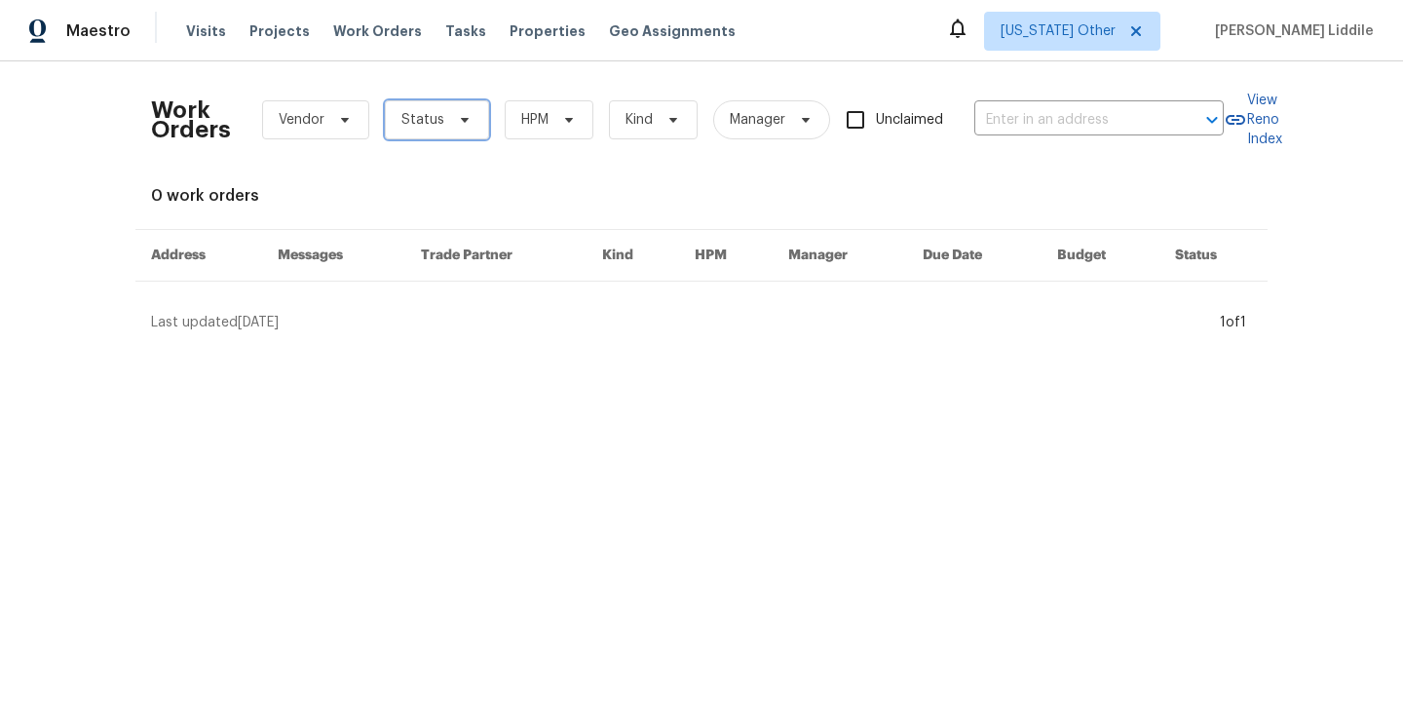
click at [445, 124] on span "Status" at bounding box center [437, 119] width 104 height 39
click at [604, 213] on div "Work Orders Vendor Status HPM Kind Manager Unclaimed ​ View Reno Index 0 work o…" at bounding box center [701, 204] width 1101 height 255
click at [341, 38] on span "Work Orders" at bounding box center [377, 30] width 89 height 19
click at [347, 141] on div "Work Orders Vendor Status HPM Kind Manager Unclaimed ​" at bounding box center [687, 120] width 1072 height 86
click at [345, 131] on span "Vendor" at bounding box center [315, 119] width 107 height 39
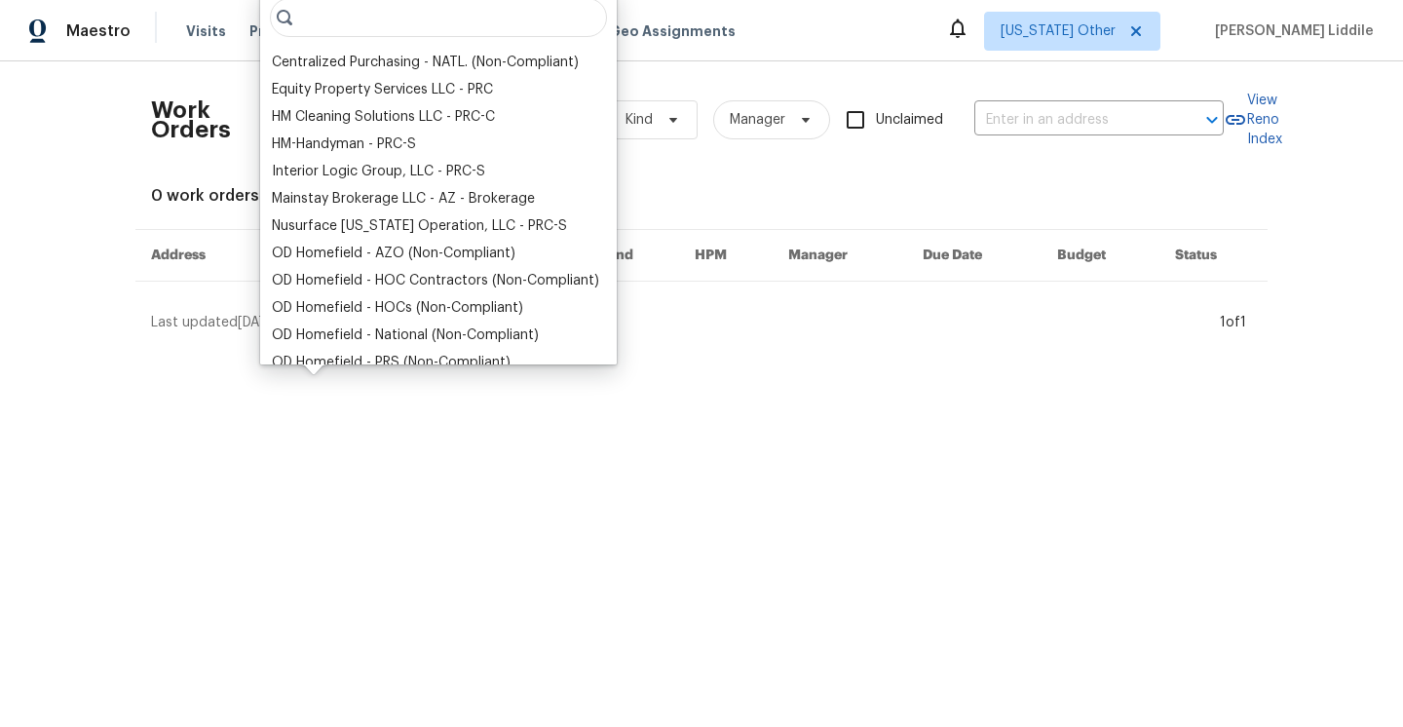
click at [736, 154] on div "Work Orders Vendor Status HPM Kind Manager Unclaimed ​" at bounding box center [687, 120] width 1072 height 86
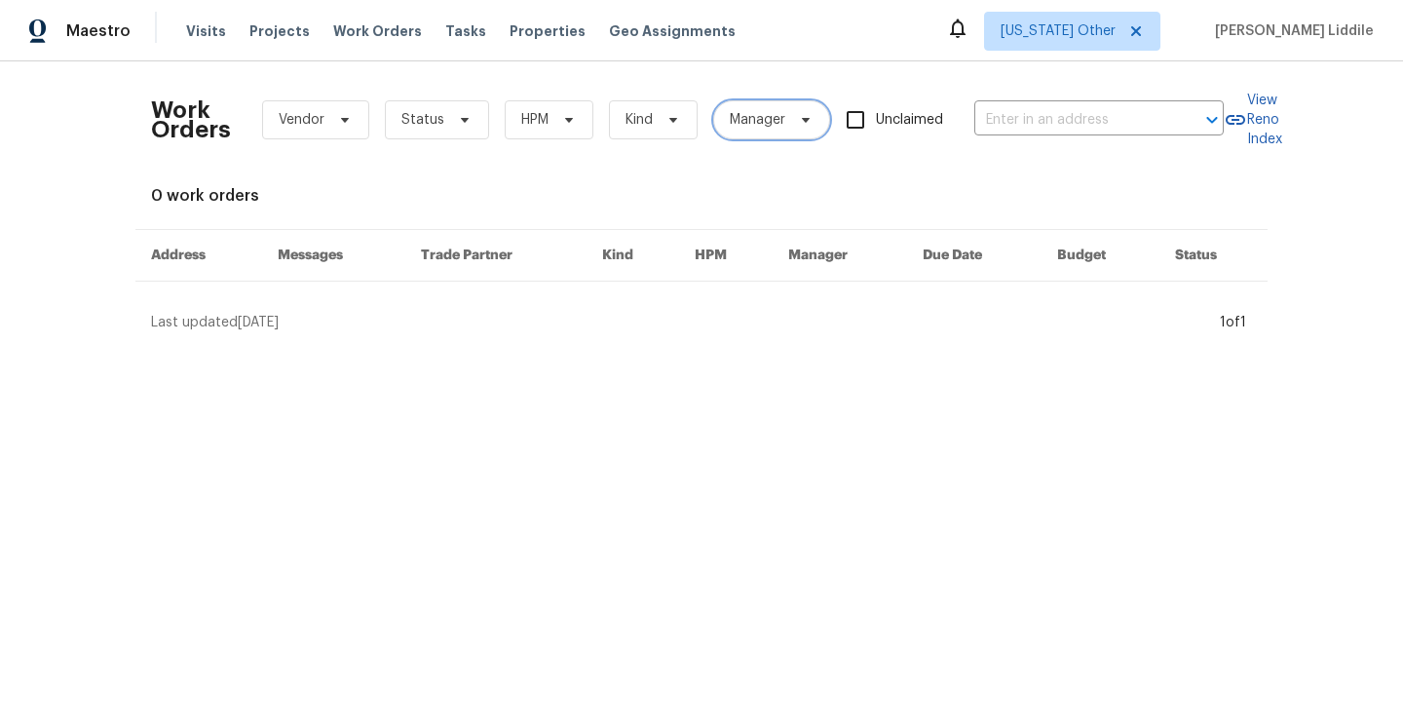
click at [772, 117] on span "Manager" at bounding box center [758, 119] width 56 height 19
click at [672, 183] on div "Work Orders Vendor Status HPM Kind Manager Unclaimed ​ View Reno Index 0 work o…" at bounding box center [701, 204] width 1101 height 255
click at [186, 24] on span "Visits" at bounding box center [206, 30] width 40 height 19
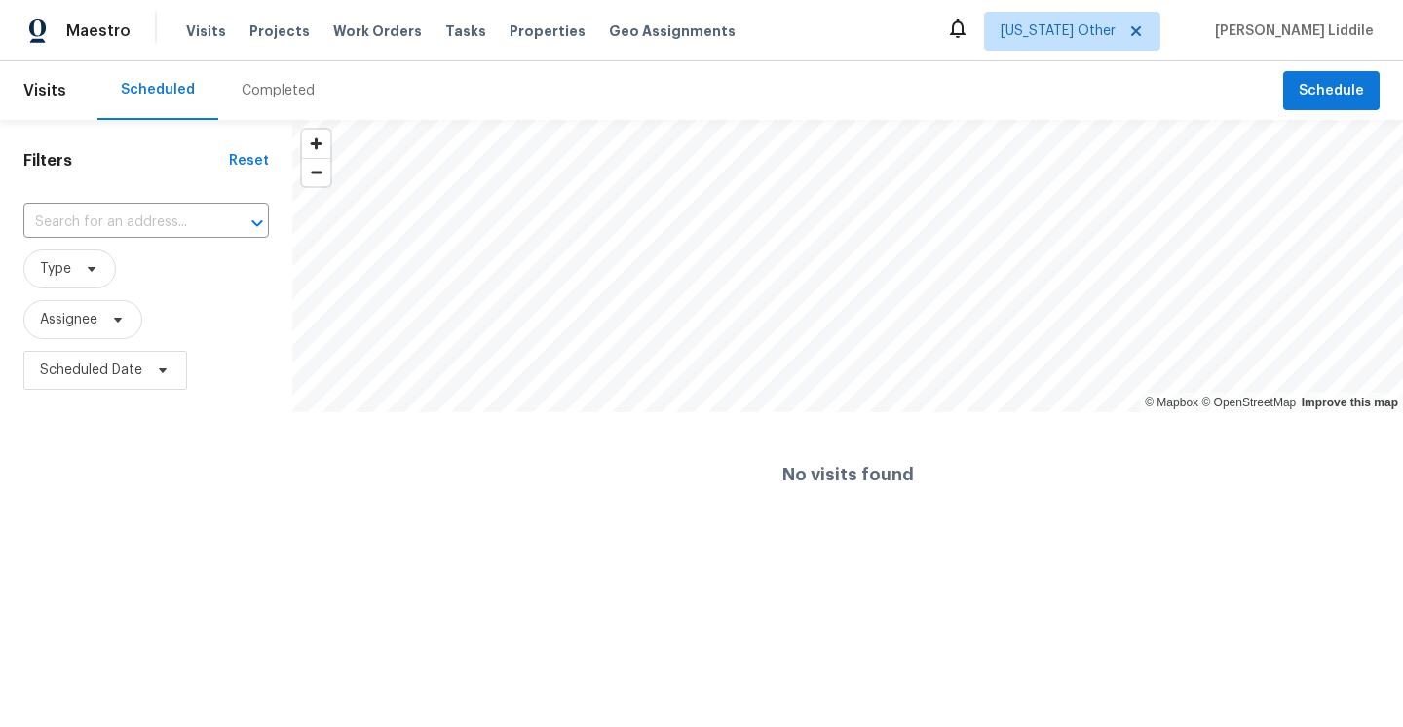
click at [61, 90] on span "Visits" at bounding box center [44, 90] width 43 height 43
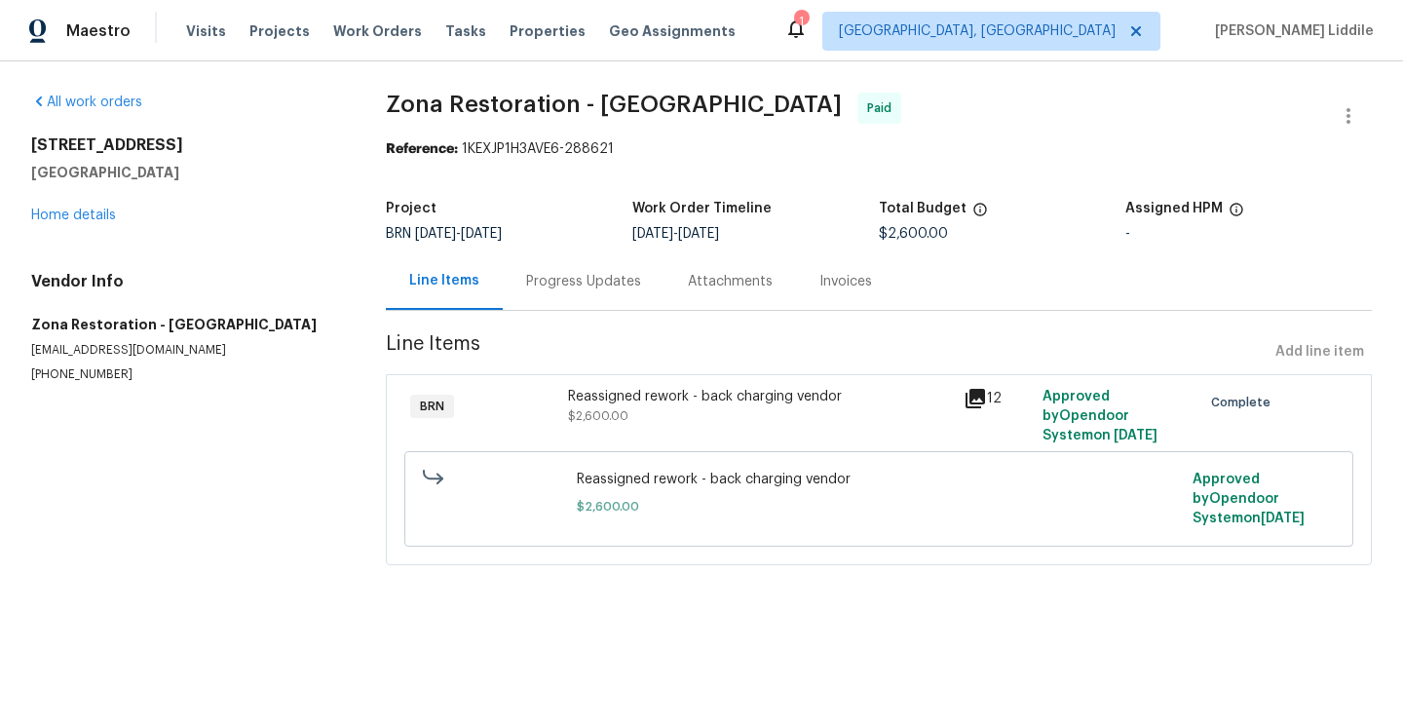
click at [753, 408] on div "Reassigned rework - back charging vendor $2,600.00" at bounding box center [760, 406] width 384 height 39
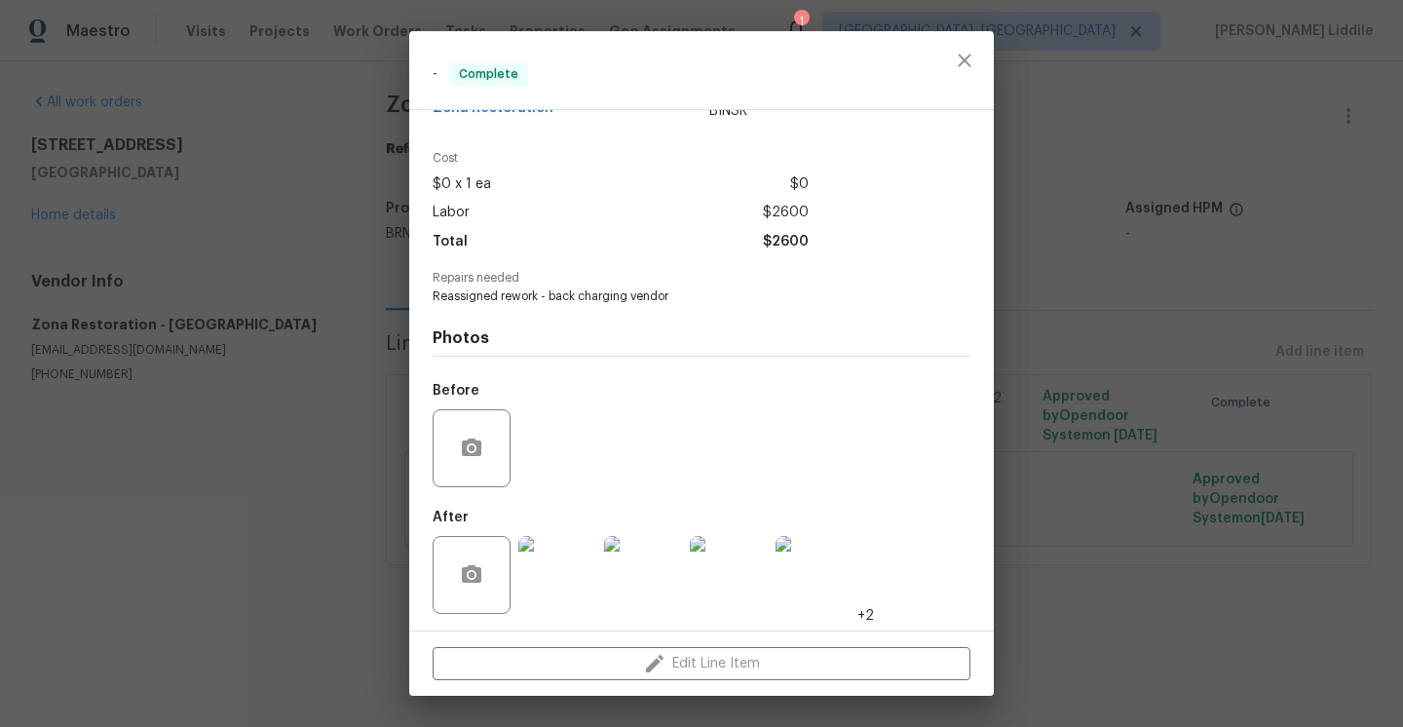
scroll to position [52, 0]
click at [653, 564] on img at bounding box center [643, 572] width 78 height 78
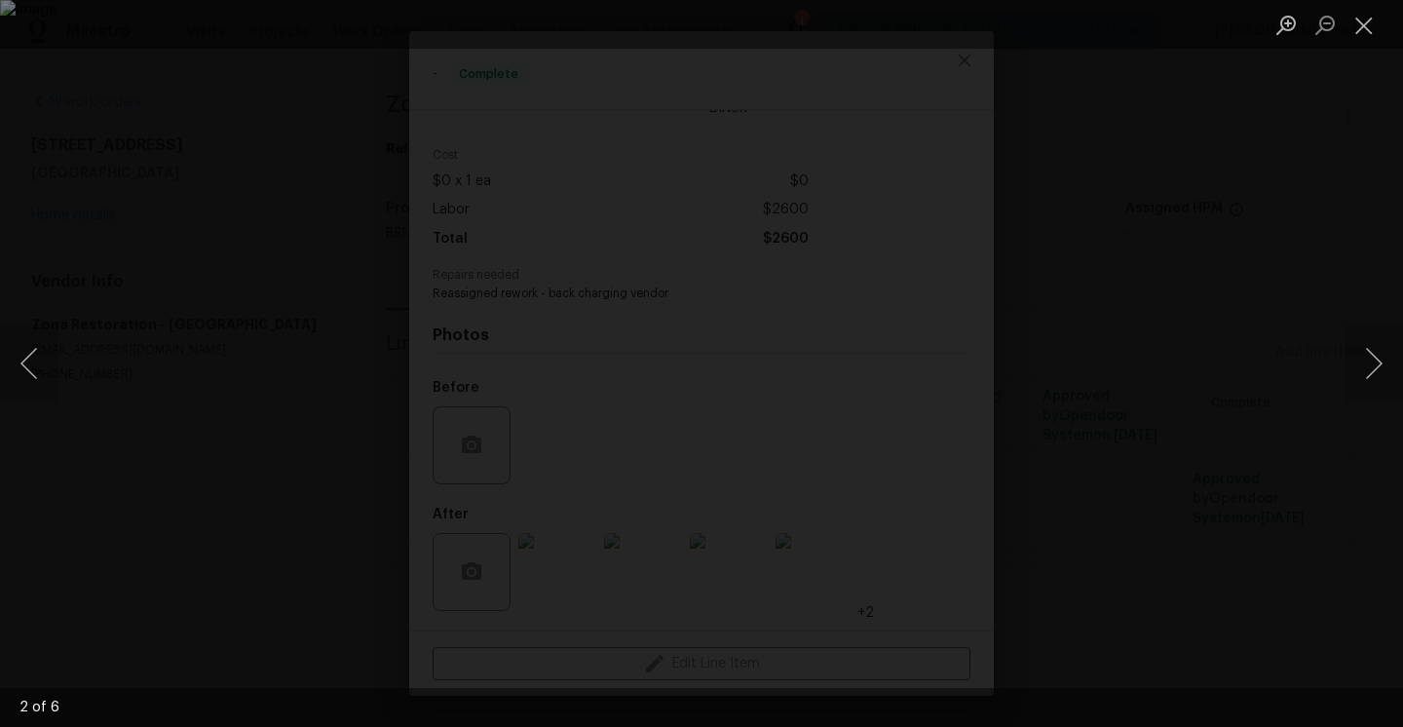
click at [788, 366] on div "Lightbox" at bounding box center [701, 363] width 1403 height 727
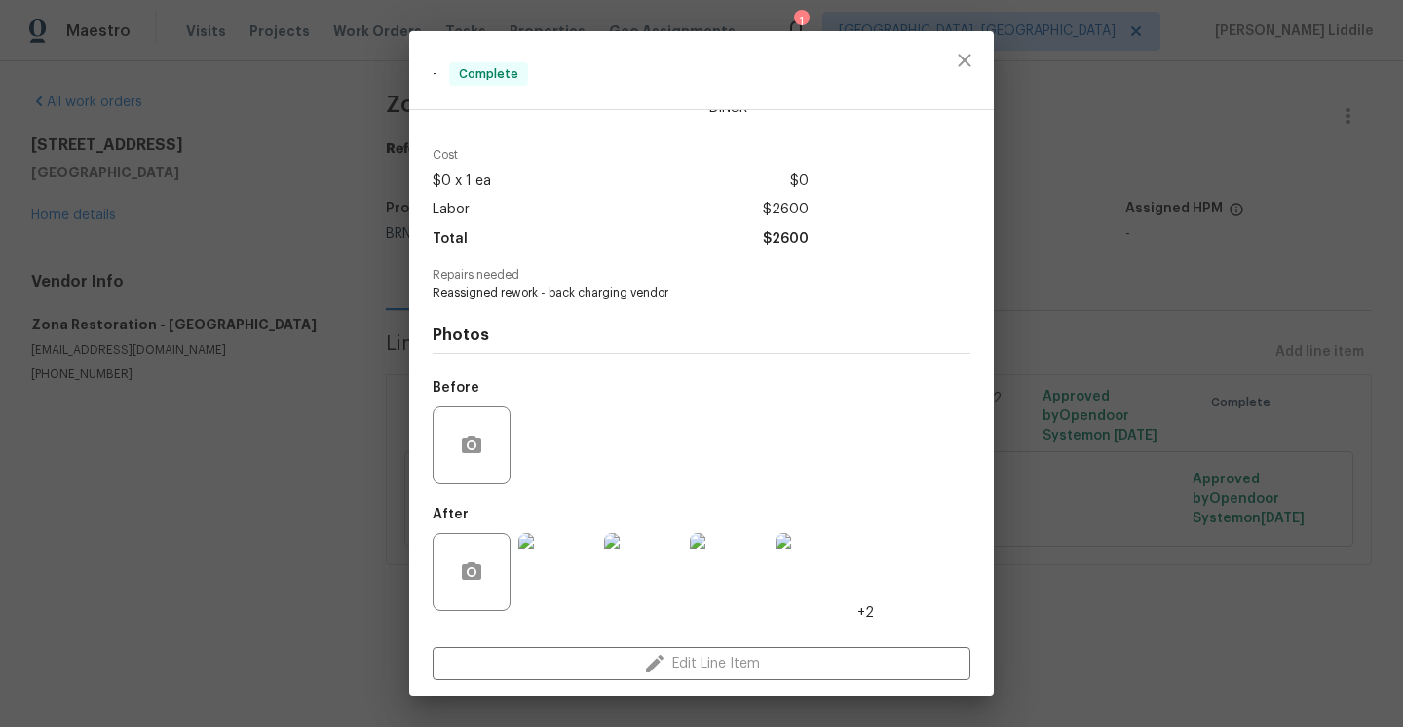
click at [623, 448] on div "Before" at bounding box center [701, 432] width 538 height 127
click at [806, 574] on img at bounding box center [814, 572] width 78 height 78
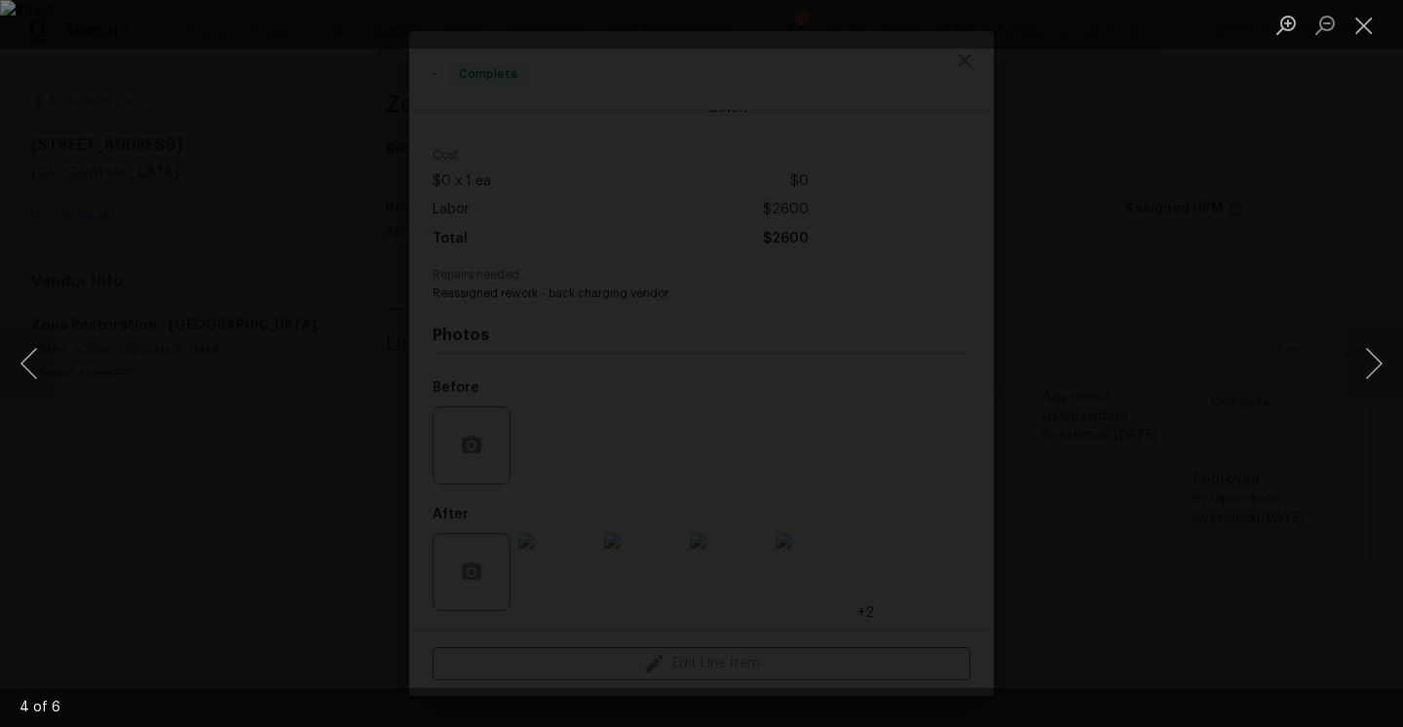
click at [684, 383] on img "Lightbox" at bounding box center [701, 363] width 1403 height 727
click at [695, 362] on img "Lightbox" at bounding box center [701, 363] width 1403 height 727
click at [1359, 32] on button "Close lightbox" at bounding box center [1363, 25] width 39 height 34
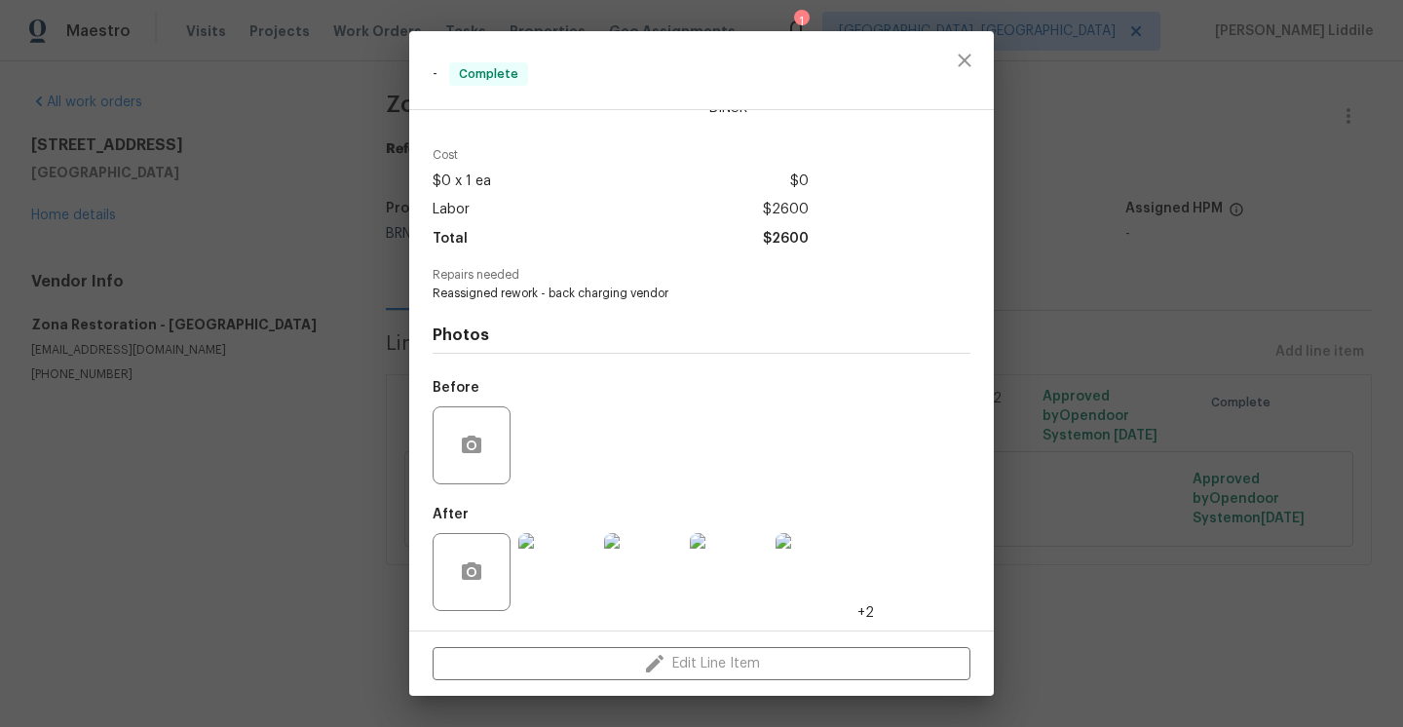
click at [1161, 351] on div "- Complete Vendor Zona Restoration Account Category BINSR Cost $0 x 1 ea $0 Lab…" at bounding box center [701, 363] width 1403 height 727
